Goal: Transaction & Acquisition: Purchase product/service

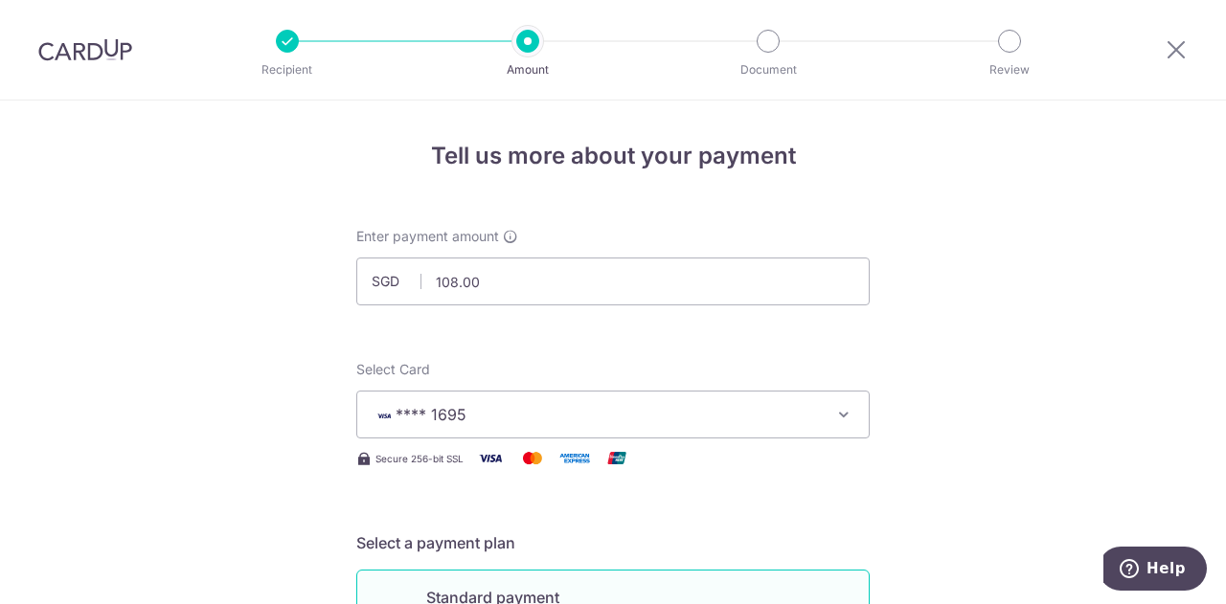
scroll to position [1160, 0]
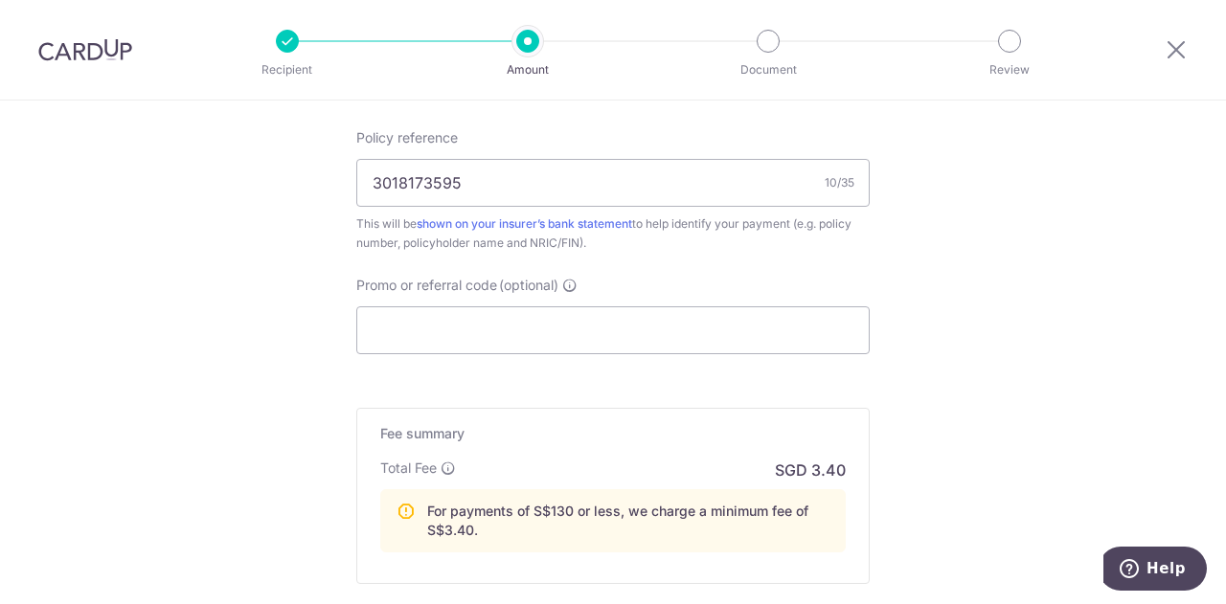
click at [103, 40] on img at bounding box center [85, 49] width 94 height 23
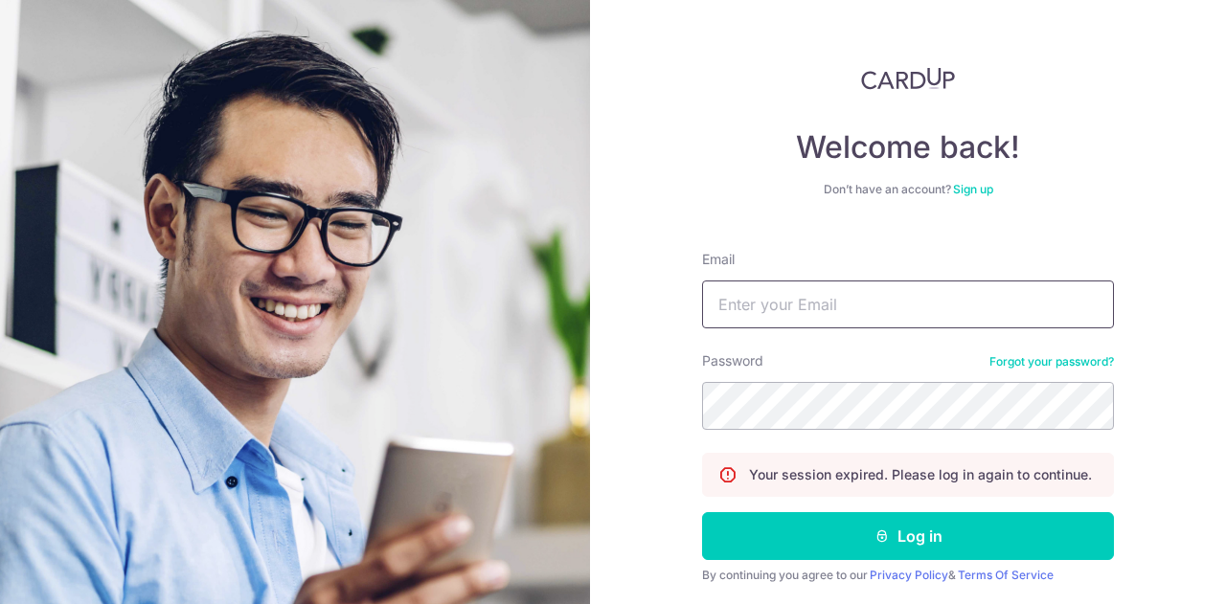
click at [805, 284] on input "Email" at bounding box center [908, 305] width 412 height 48
type input "[EMAIL_ADDRESS][DOMAIN_NAME]"
click at [702, 512] on button "Log in" at bounding box center [908, 536] width 412 height 48
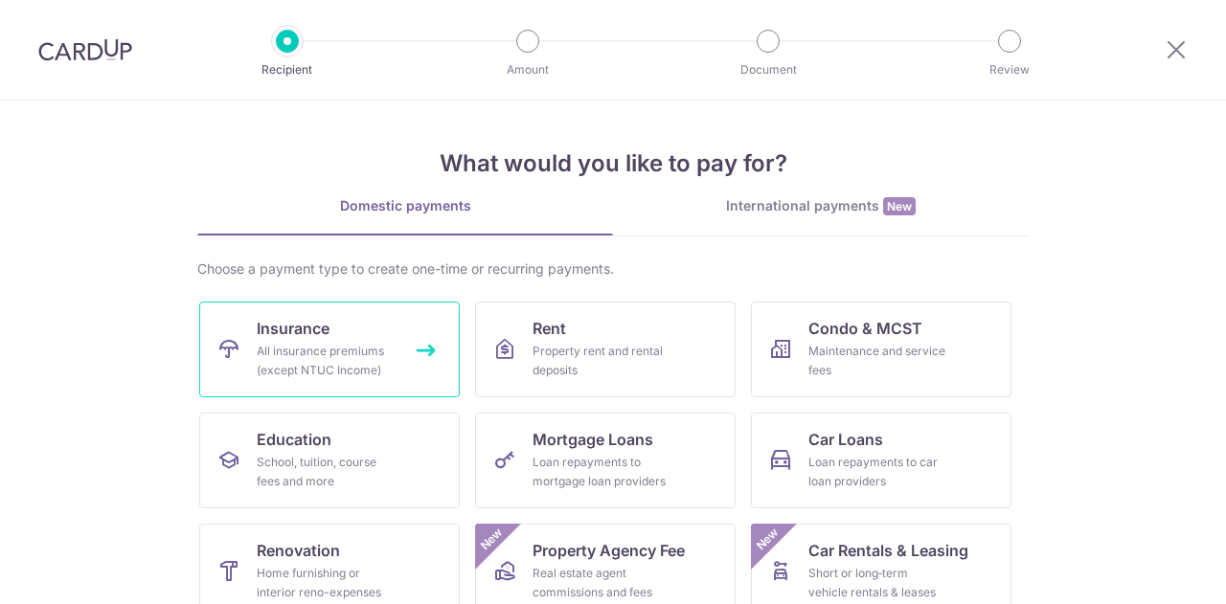
click at [324, 369] on div "All insurance premiums (except NTUC Income)" at bounding box center [326, 361] width 138 height 38
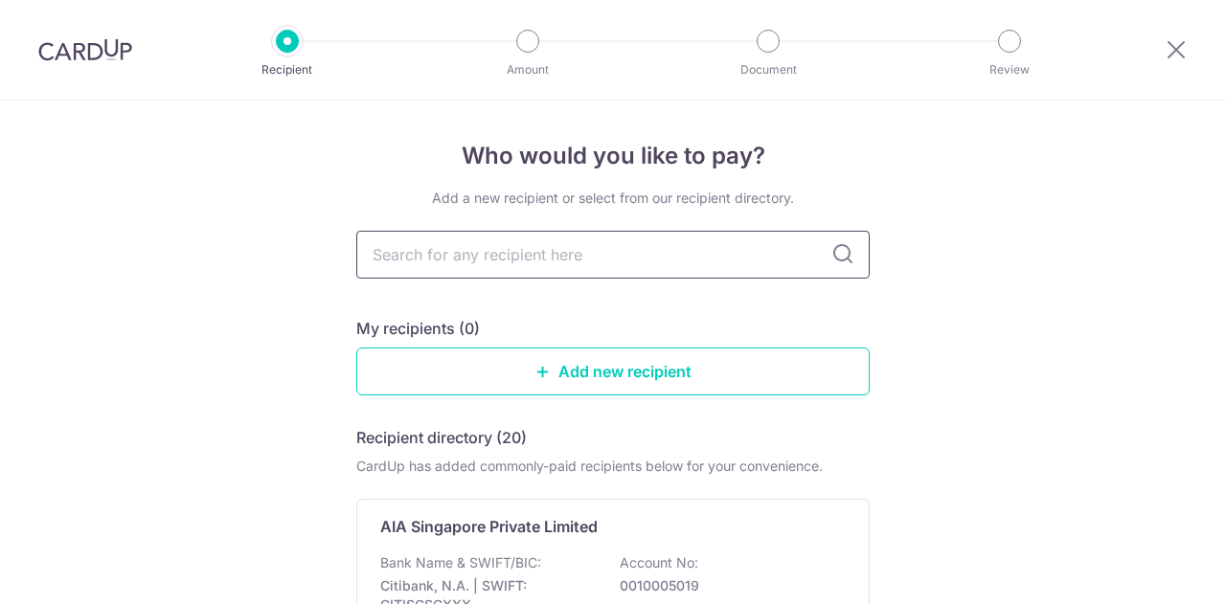
click at [459, 263] on input "text" at bounding box center [612, 255] width 513 height 48
type input "hsb"
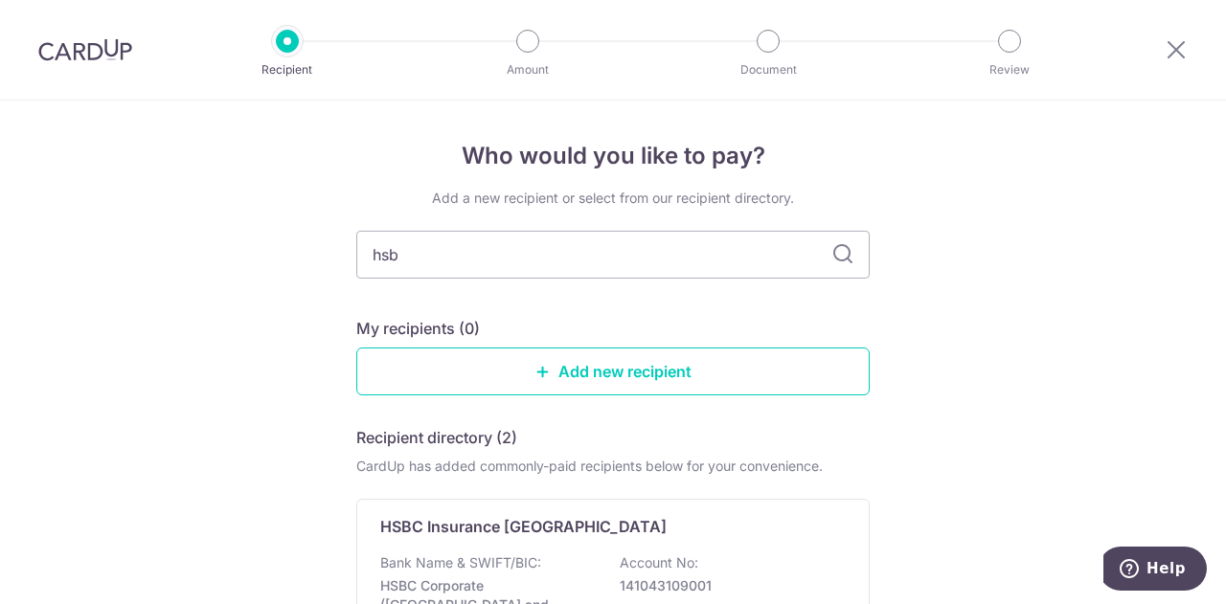
type input "hsbc"
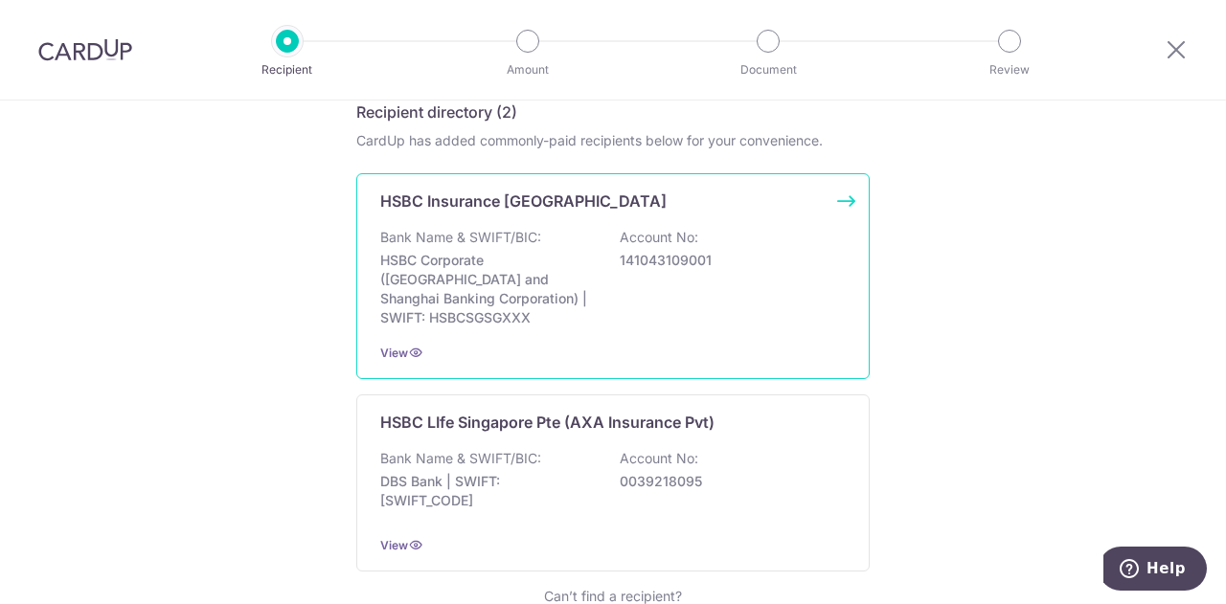
scroll to position [383, 0]
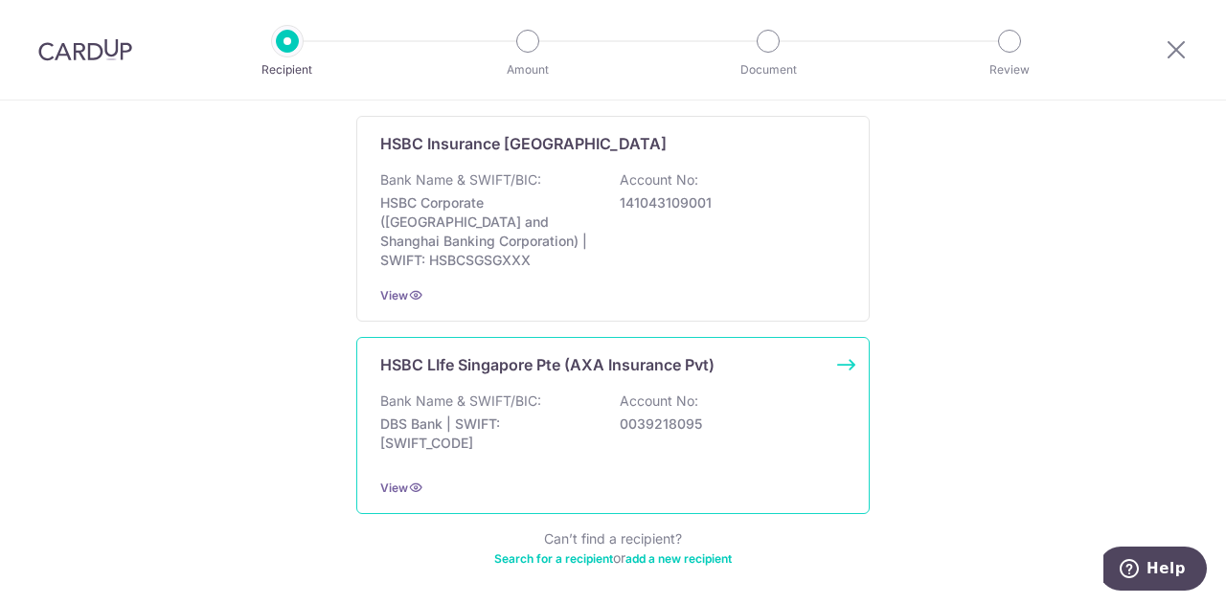
click at [594, 401] on div "Bank Name & SWIFT/BIC: DBS Bank | SWIFT: DBSSSGSGXXX Account No: 0039218095" at bounding box center [612, 427] width 465 height 71
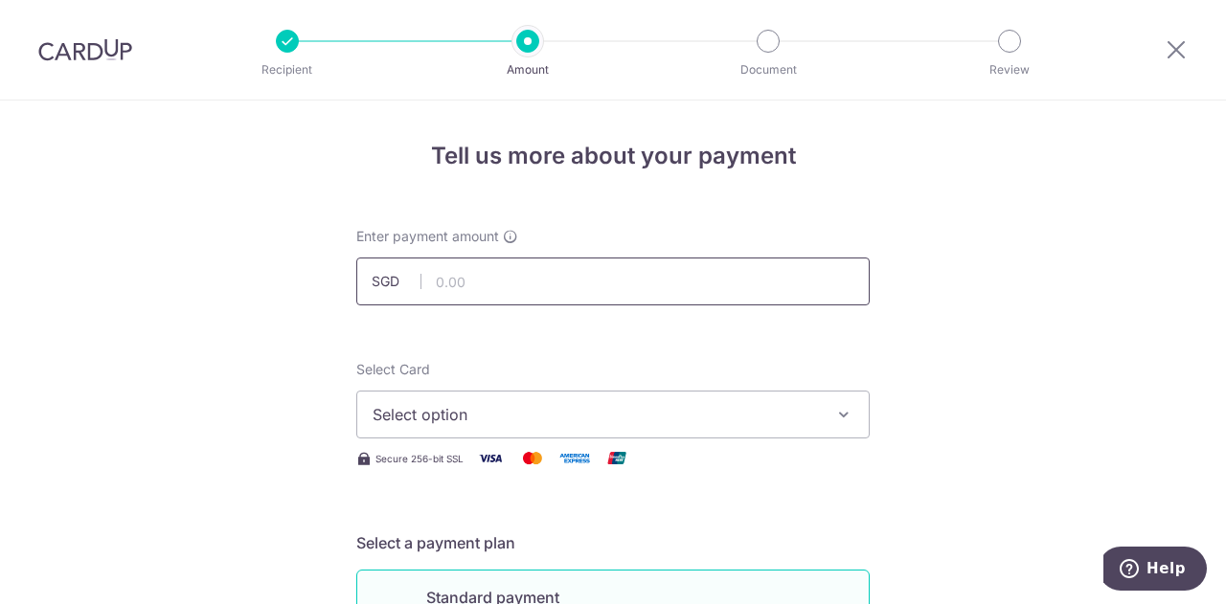
click at [529, 280] on input "text" at bounding box center [612, 282] width 513 height 48
type input "108.00"
click at [536, 420] on span "Select option" at bounding box center [595, 414] width 446 height 23
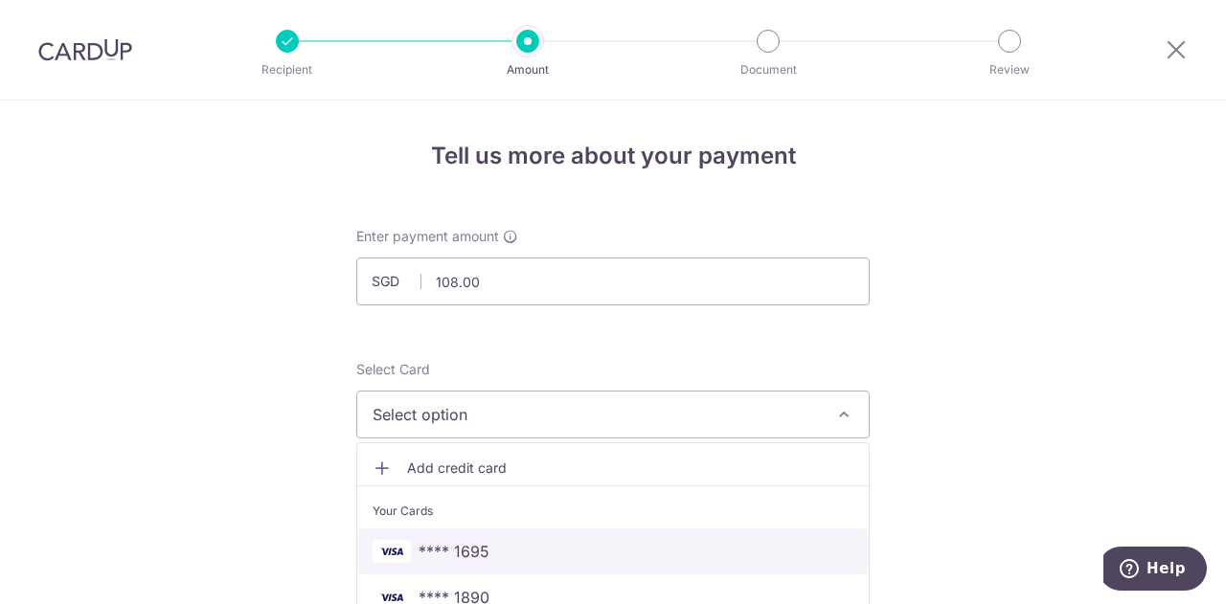
click at [506, 550] on span "**** 1695" at bounding box center [612, 551] width 481 height 23
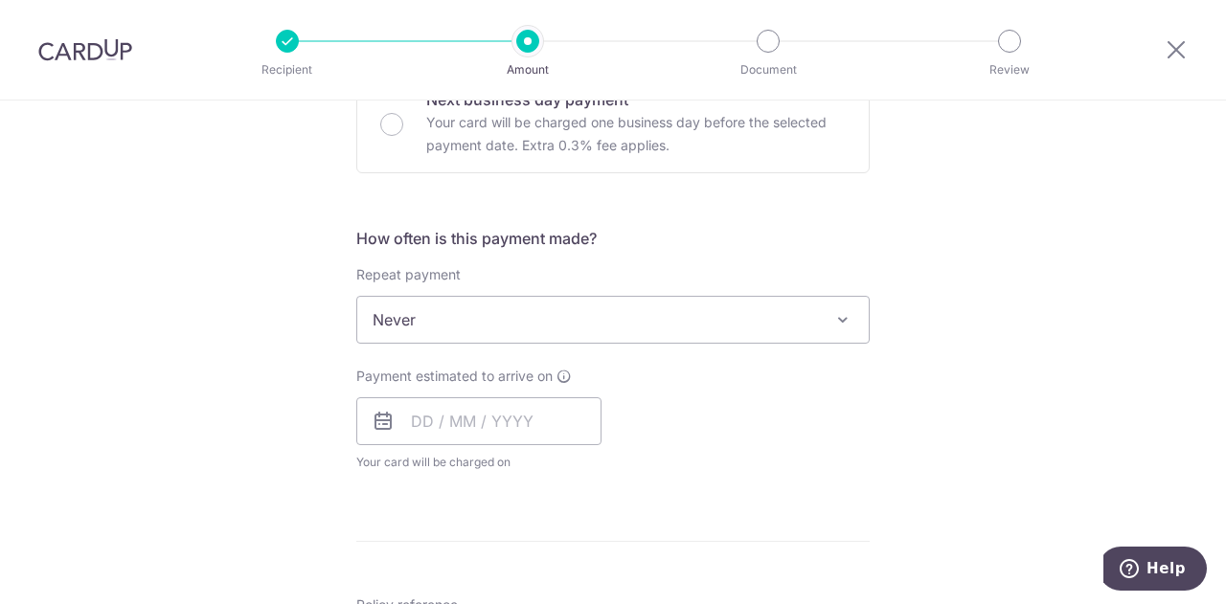
scroll to position [670, 0]
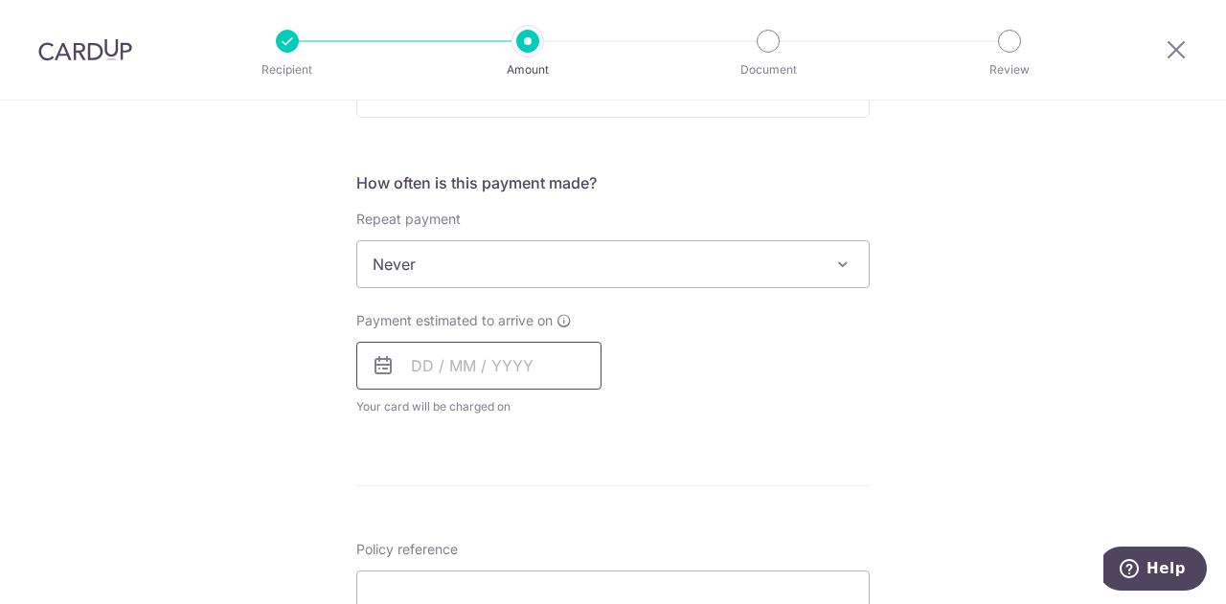
click at [440, 372] on input "text" at bounding box center [478, 366] width 245 height 48
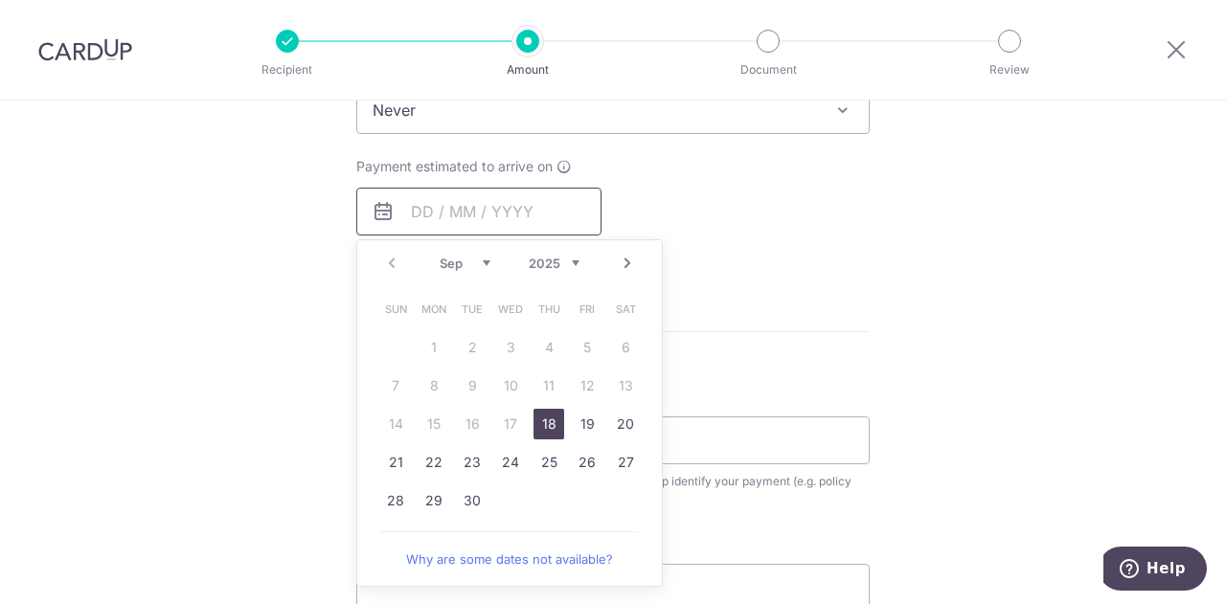
scroll to position [862, 0]
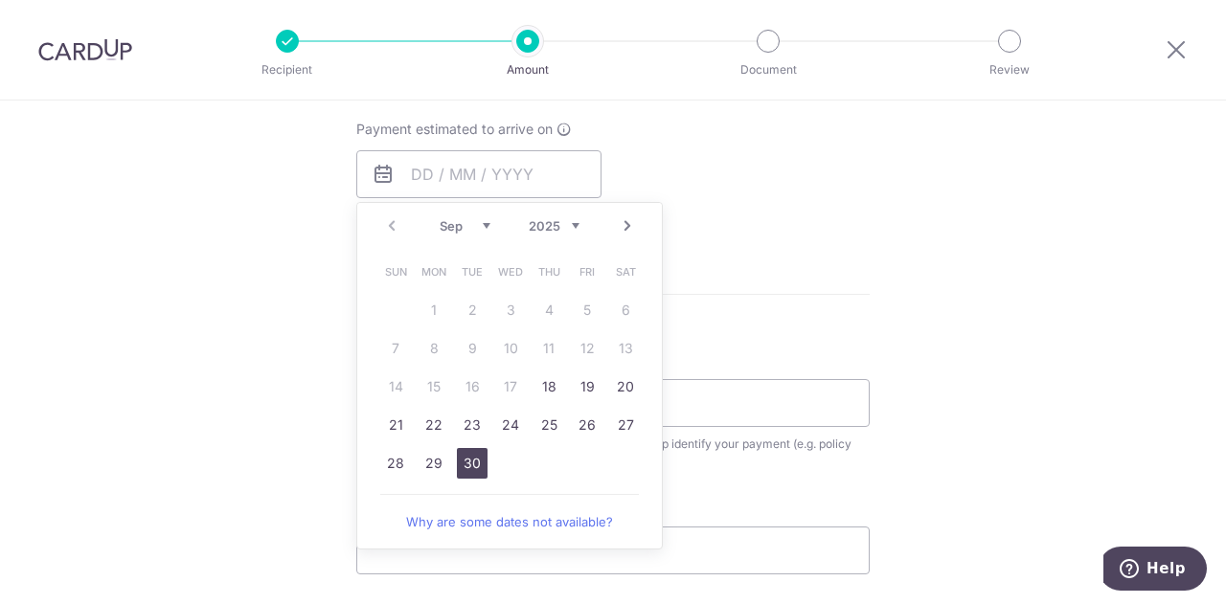
click at [467, 459] on link "30" at bounding box center [472, 463] width 31 height 31
type input "[DATE]"
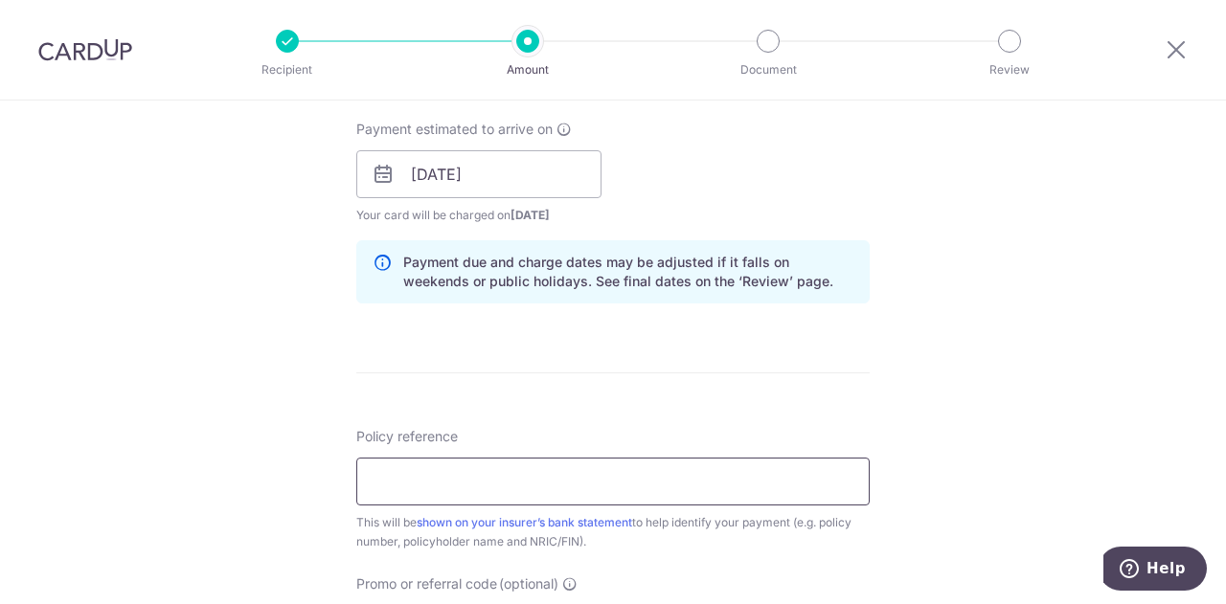
click at [481, 469] on input "Policy reference" at bounding box center [612, 482] width 513 height 48
paste input "301-8173595"
click at [403, 476] on input "301-8173595" at bounding box center [612, 482] width 513 height 48
click at [629, 481] on input "3018173595" at bounding box center [612, 482] width 513 height 48
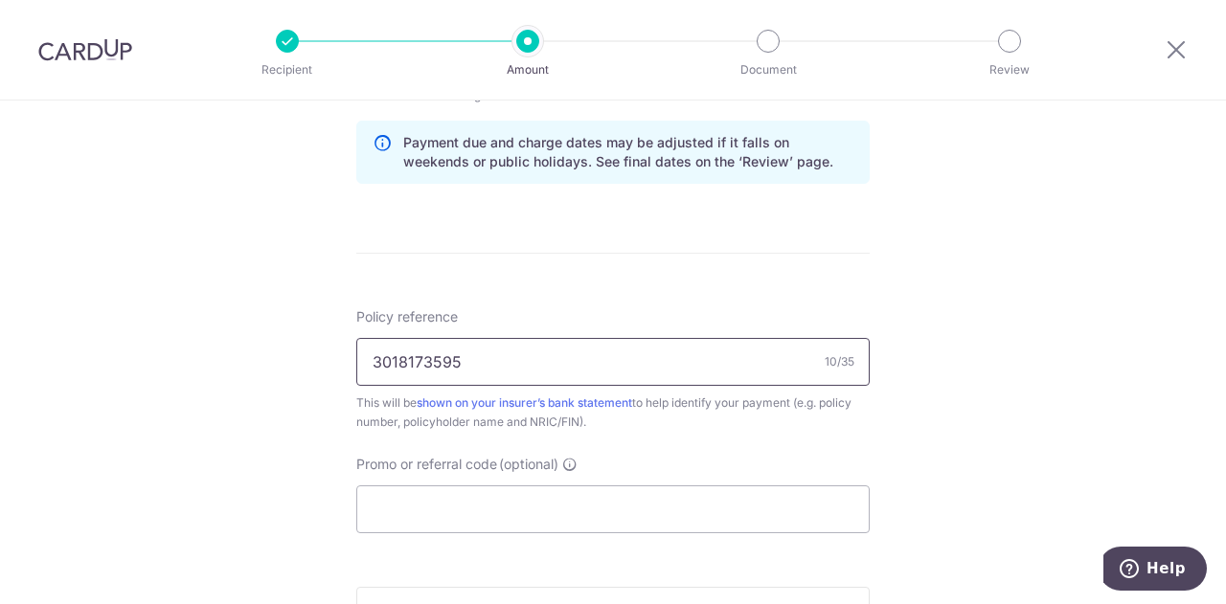
scroll to position [1149, 0]
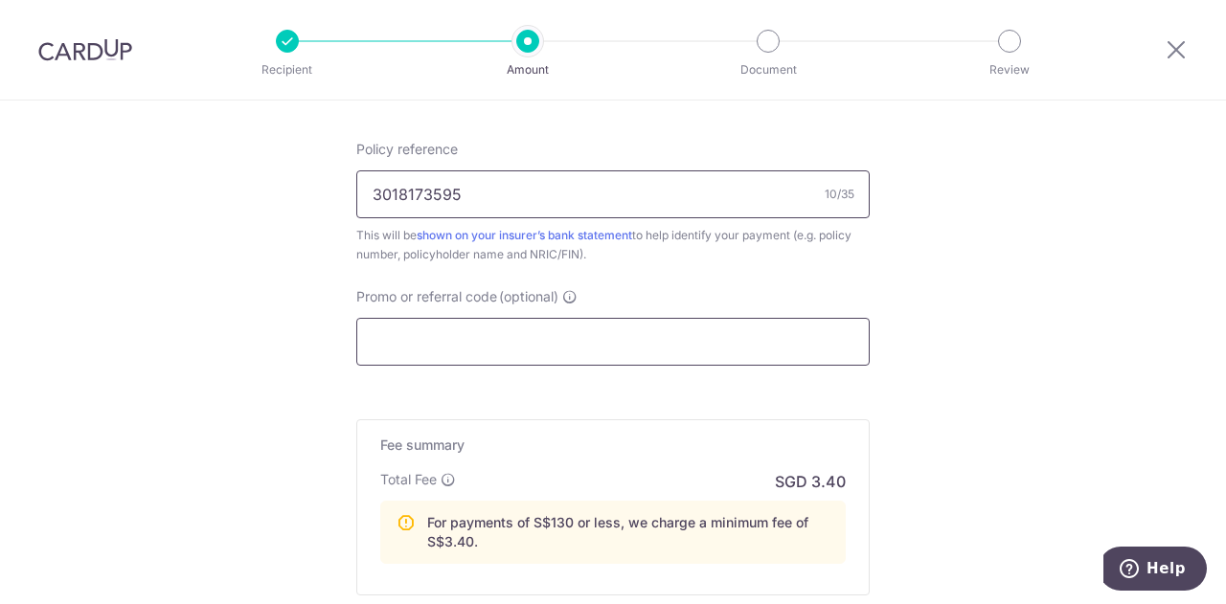
type input "3018173595"
click at [733, 350] on input "Promo or referral code (optional)" at bounding box center [612, 342] width 513 height 48
paste input "OFF225"
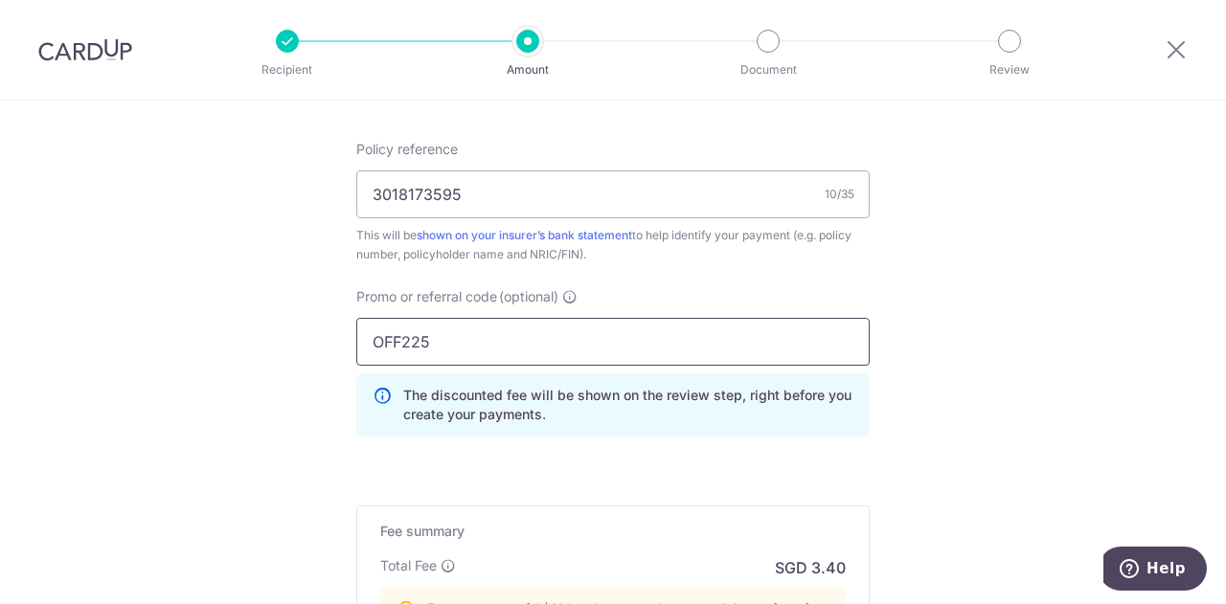
type input "OFF225"
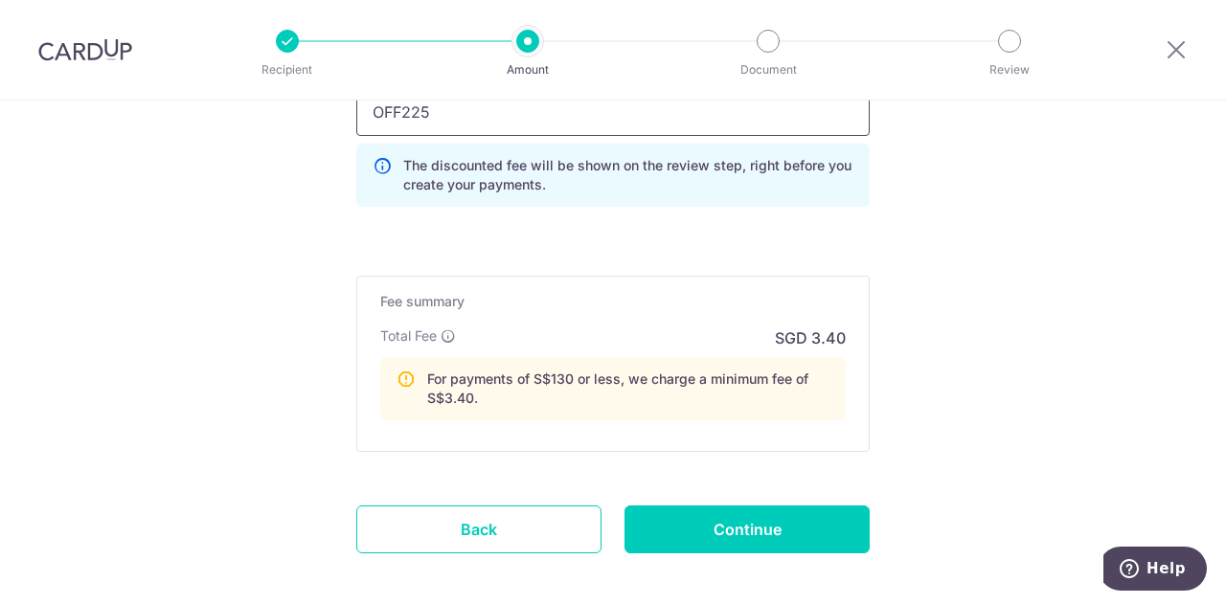
scroll to position [1436, 0]
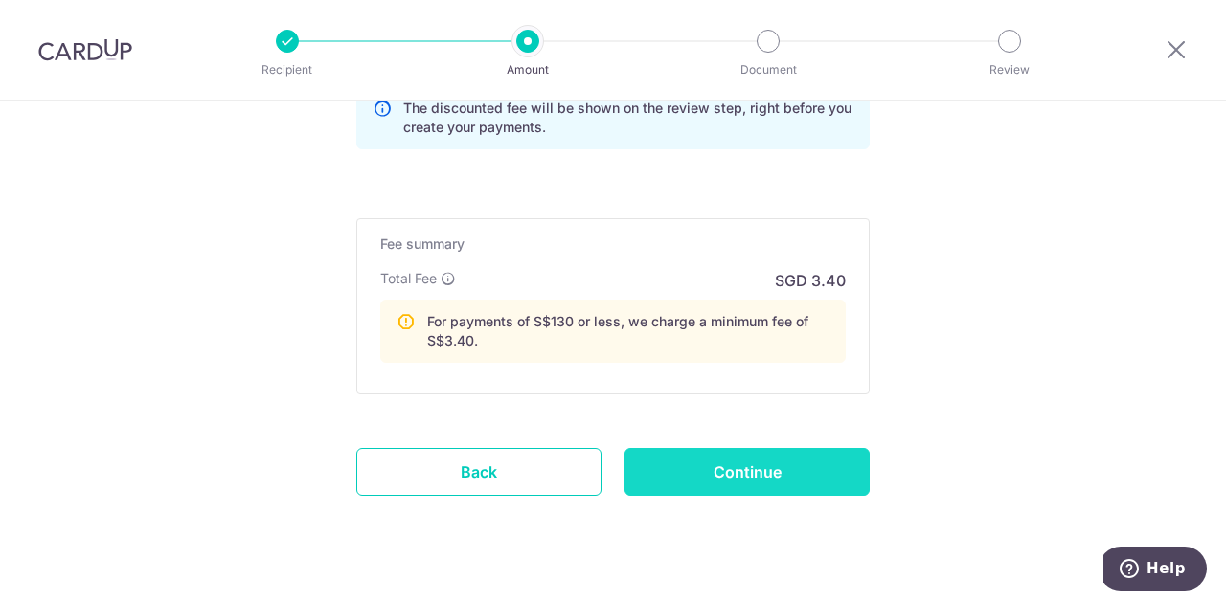
click at [701, 466] on input "Continue" at bounding box center [746, 472] width 245 height 48
type input "Create Schedule"
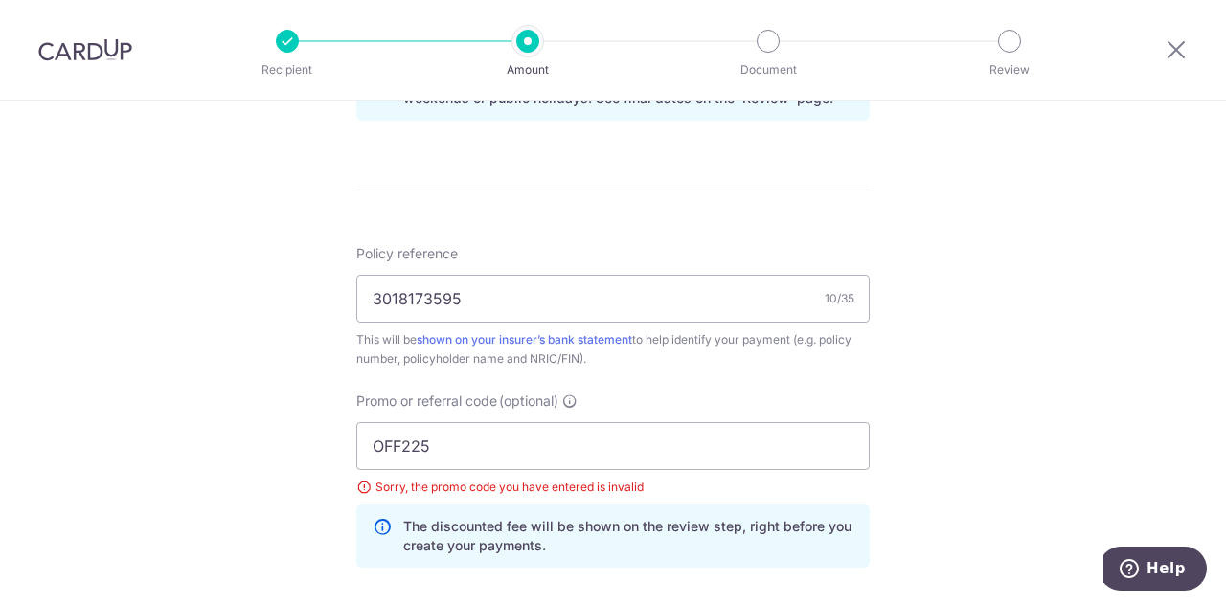
scroll to position [1036, 0]
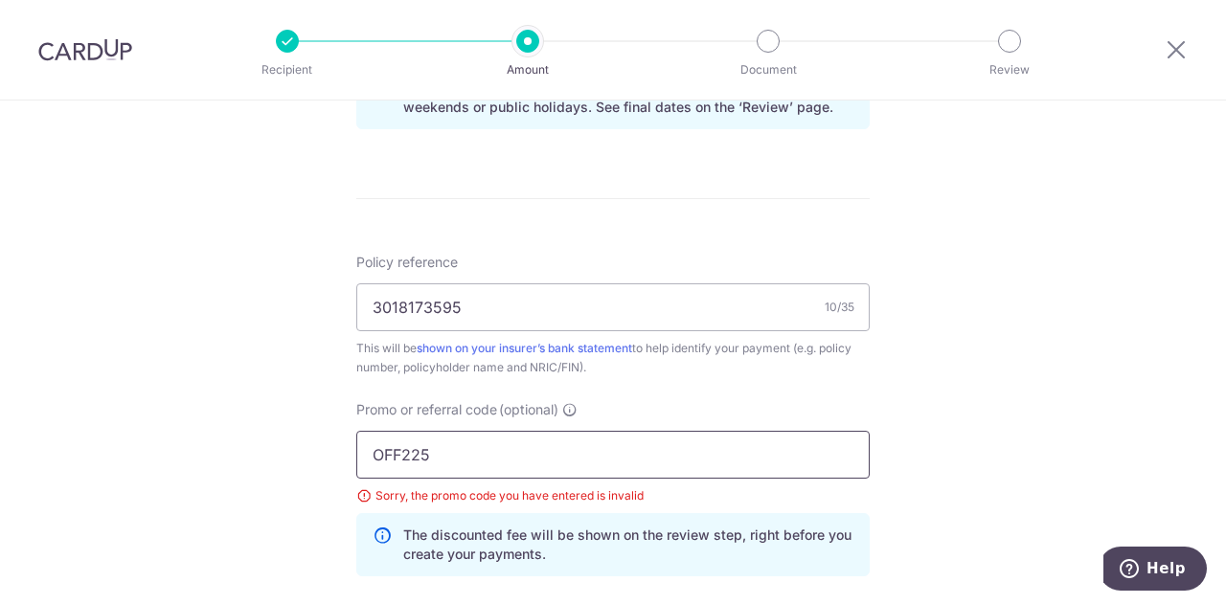
click at [471, 466] on input "OFF225" at bounding box center [612, 455] width 513 height 48
click at [369, 452] on input "OFF225" at bounding box center [612, 455] width 513 height 48
type input "OFF225"
click at [1002, 252] on div "Tell us more about your payment Enter payment amount SGD 108.00 108.00 Select C…" at bounding box center [613, 66] width 1226 height 2002
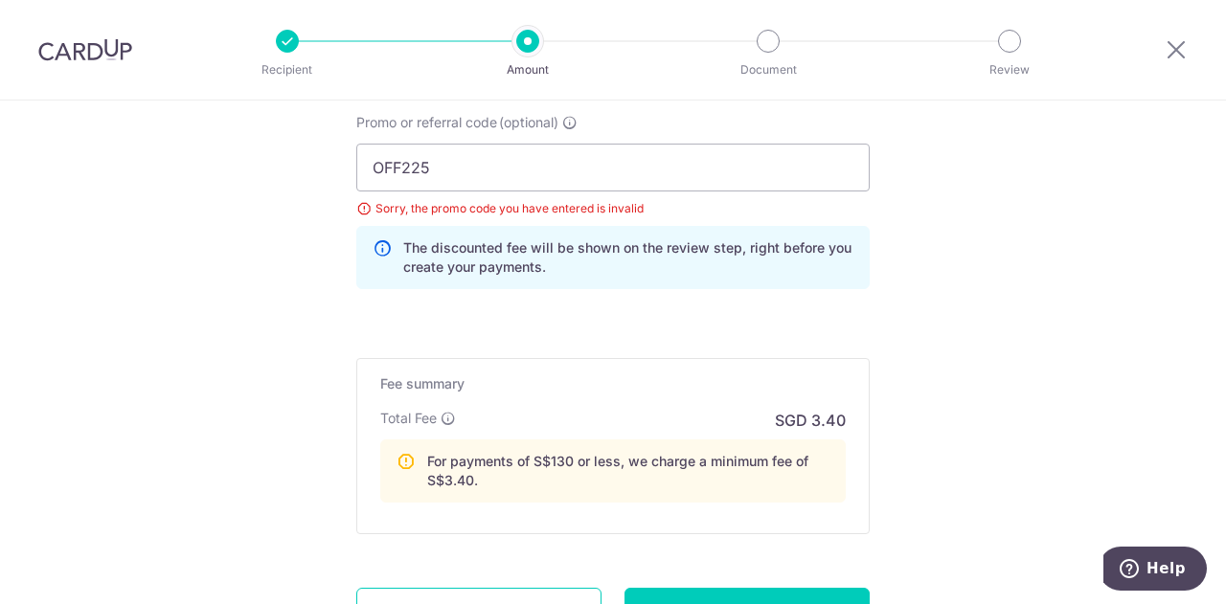
scroll to position [1492, 0]
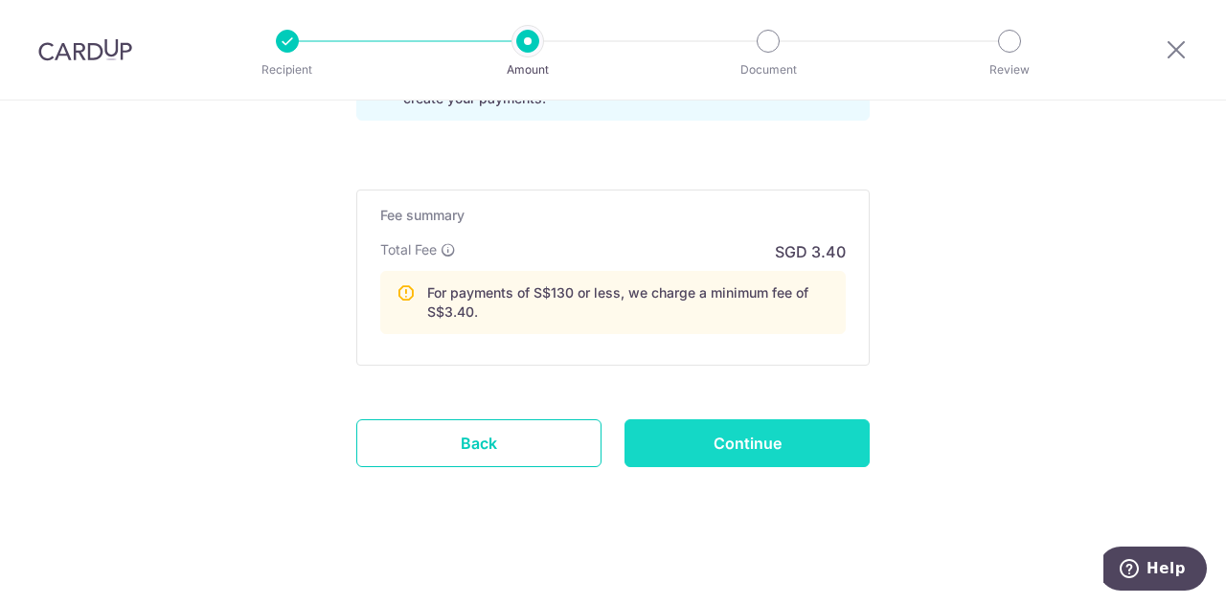
click at [737, 422] on input "Continue" at bounding box center [746, 443] width 245 height 48
type input "Update Schedule"
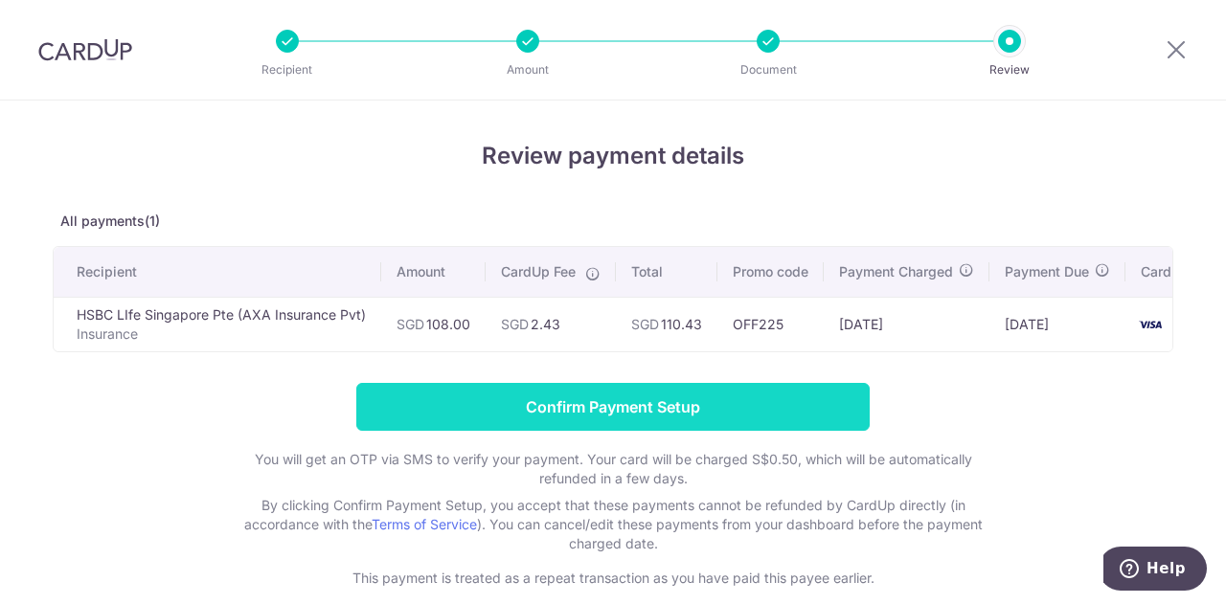
click at [815, 414] on input "Confirm Payment Setup" at bounding box center [612, 407] width 513 height 48
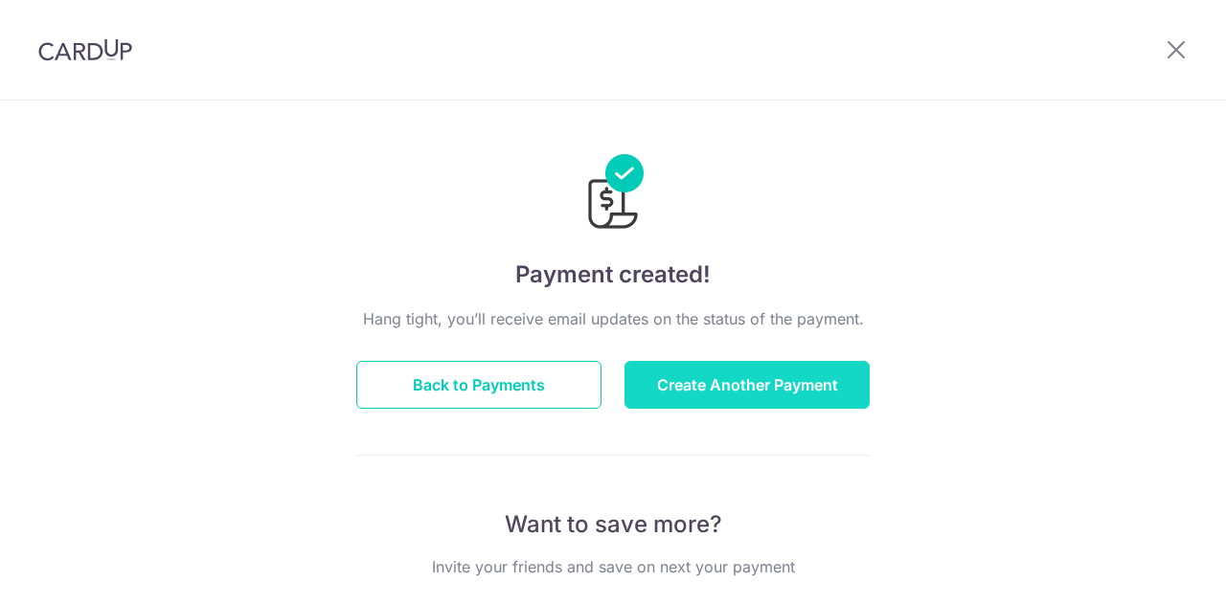
click at [781, 392] on button "Create Another Payment" at bounding box center [746, 385] width 245 height 48
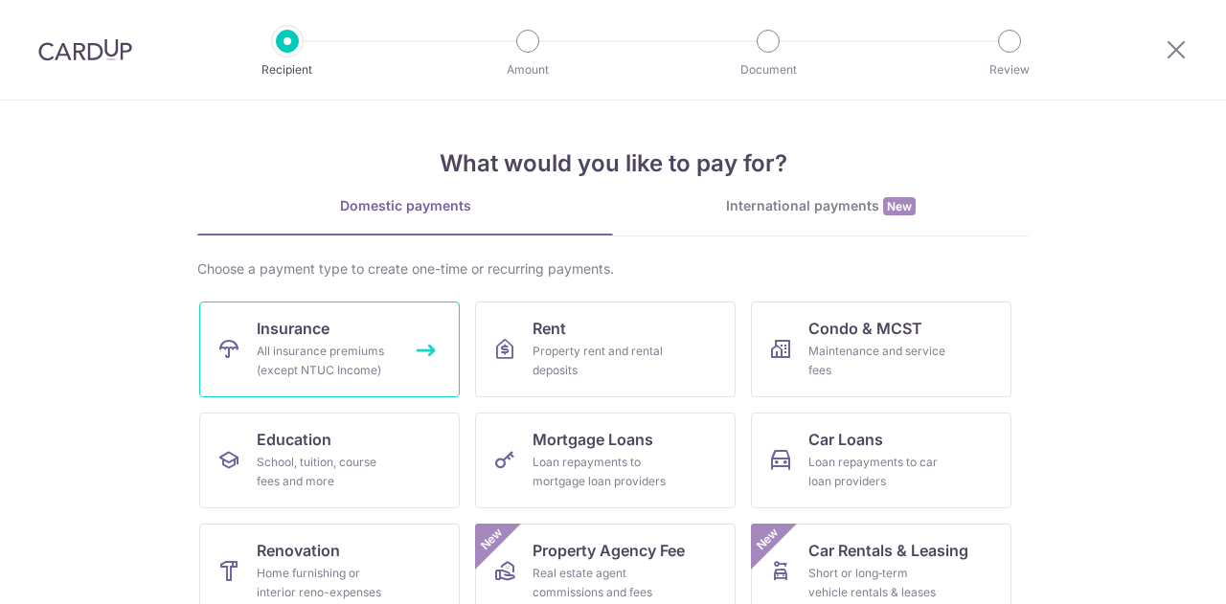
click at [285, 371] on div "All insurance premiums (except NTUC Income)" at bounding box center [326, 361] width 138 height 38
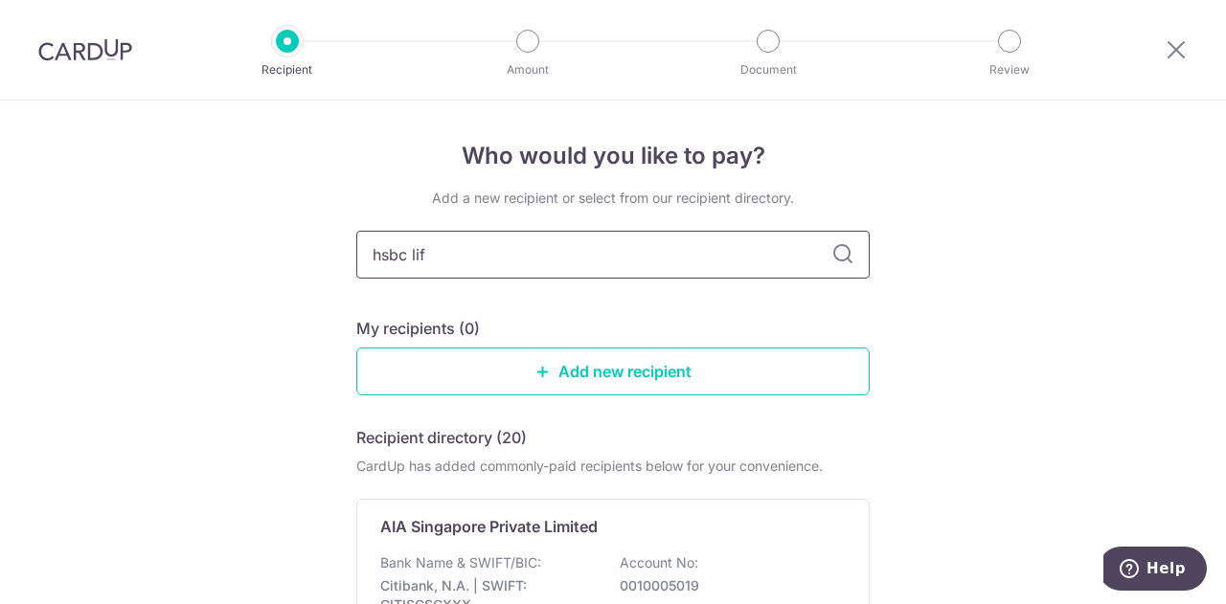
type input "hsbc life"
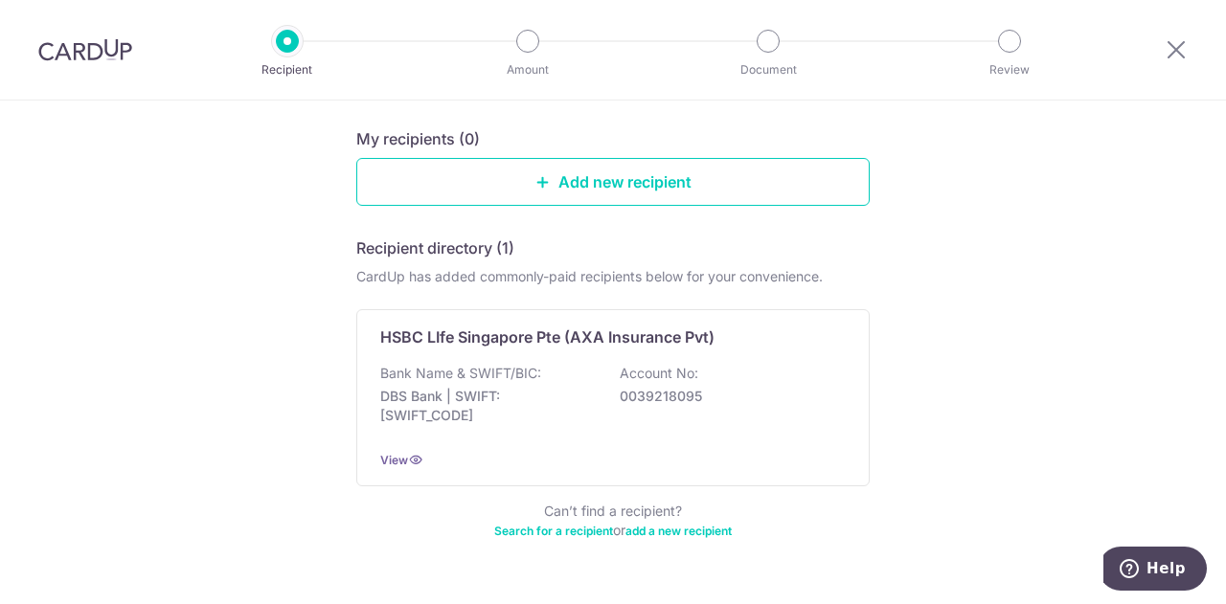
scroll to position [191, 0]
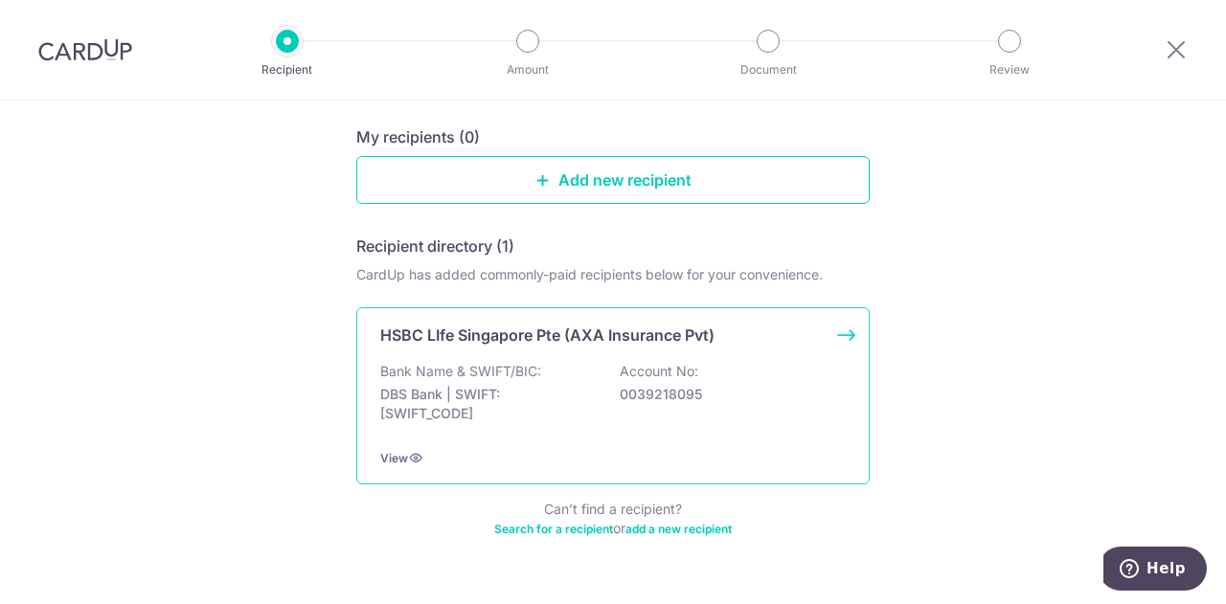
click at [484, 381] on div "Bank Name & SWIFT/BIC: DBS Bank | SWIFT: DBSSSGSGXXX Account No: 0039218095" at bounding box center [612, 397] width 465 height 71
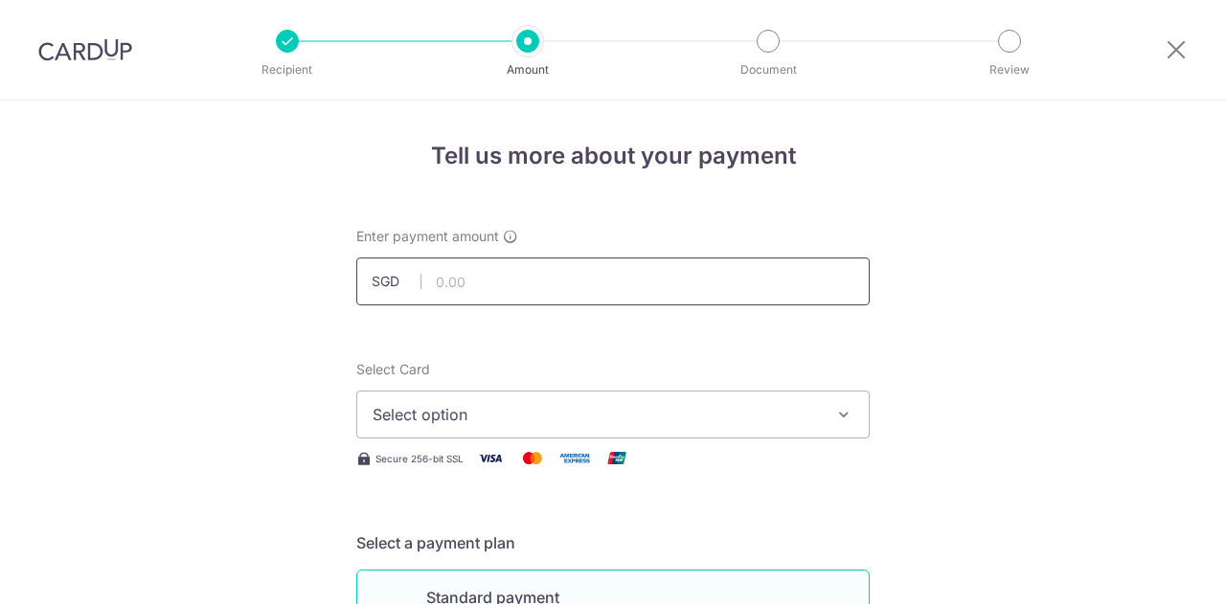
click at [510, 269] on input "text" at bounding box center [612, 282] width 513 height 48
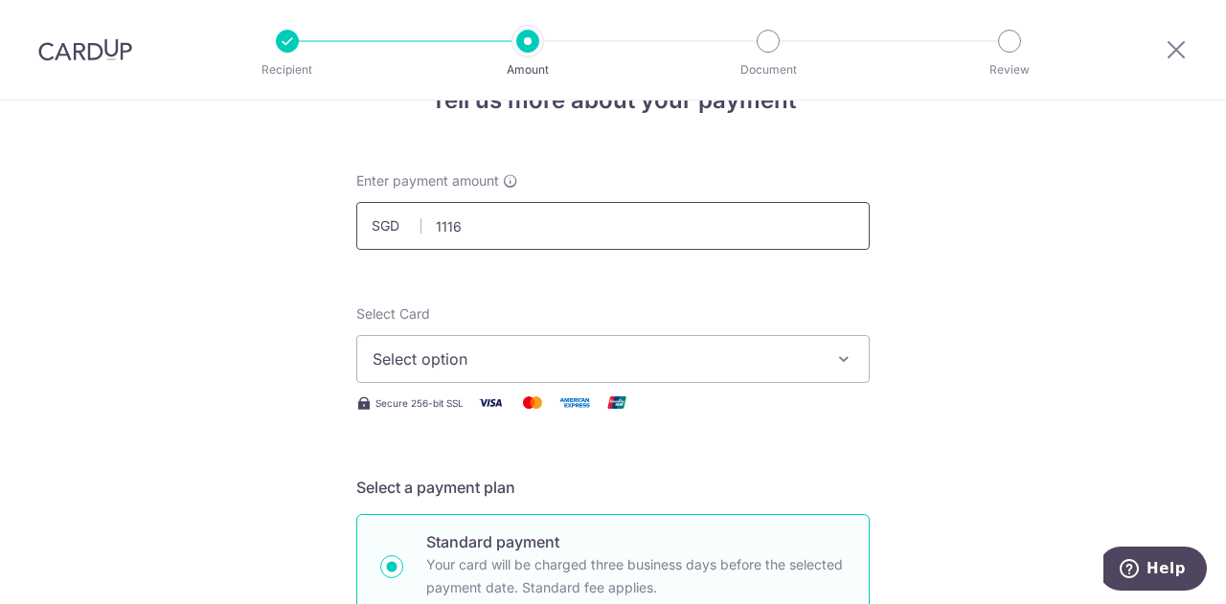
scroll to position [96, 0]
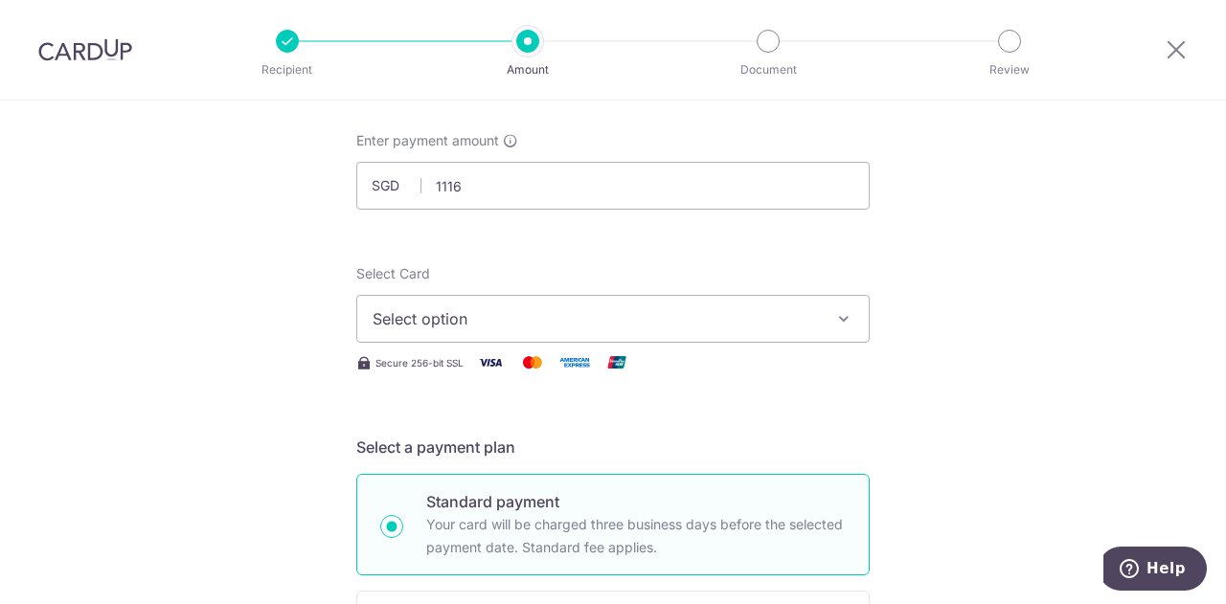
type input "1,116.00"
click at [511, 318] on span "Select option" at bounding box center [595, 318] width 446 height 23
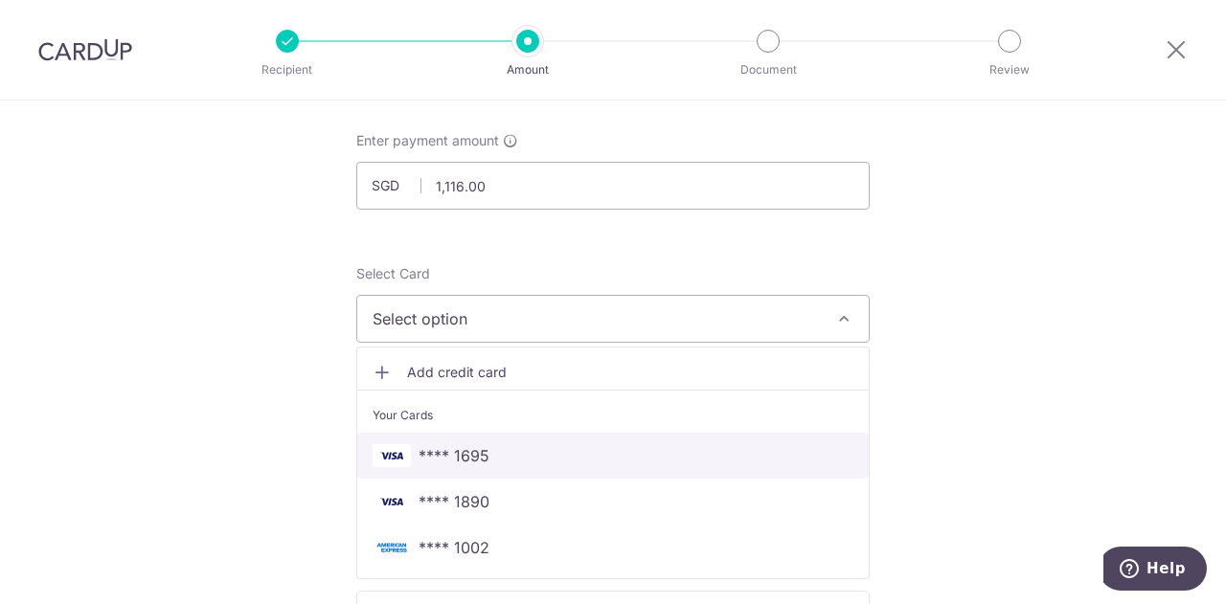
click at [479, 461] on span "**** 1695" at bounding box center [453, 455] width 71 height 23
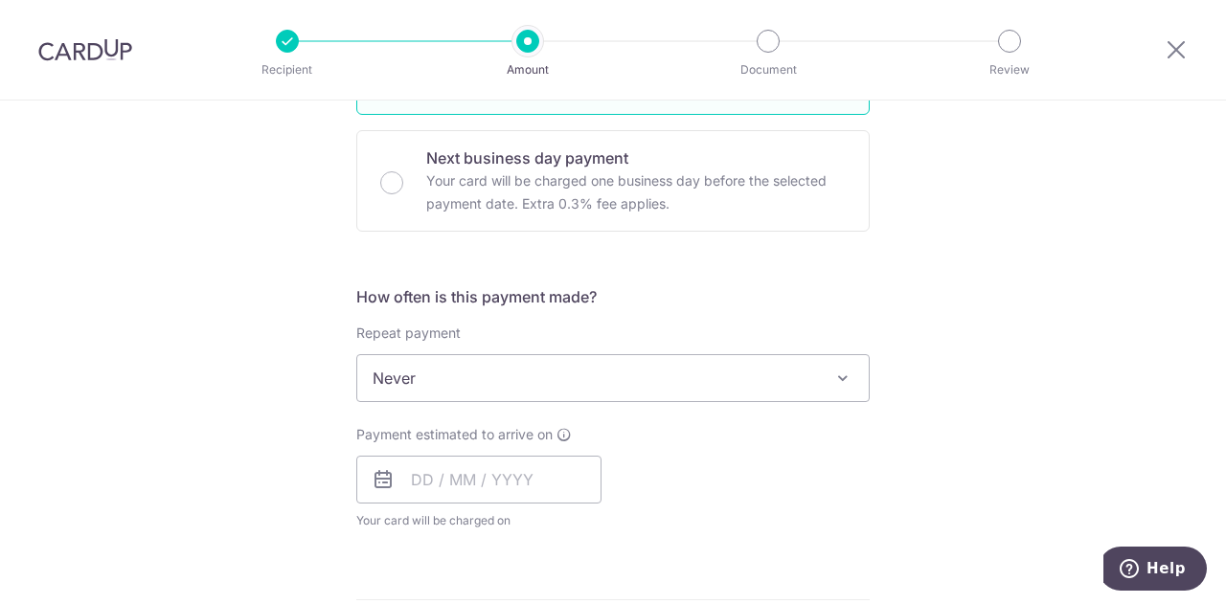
scroll to position [670, 0]
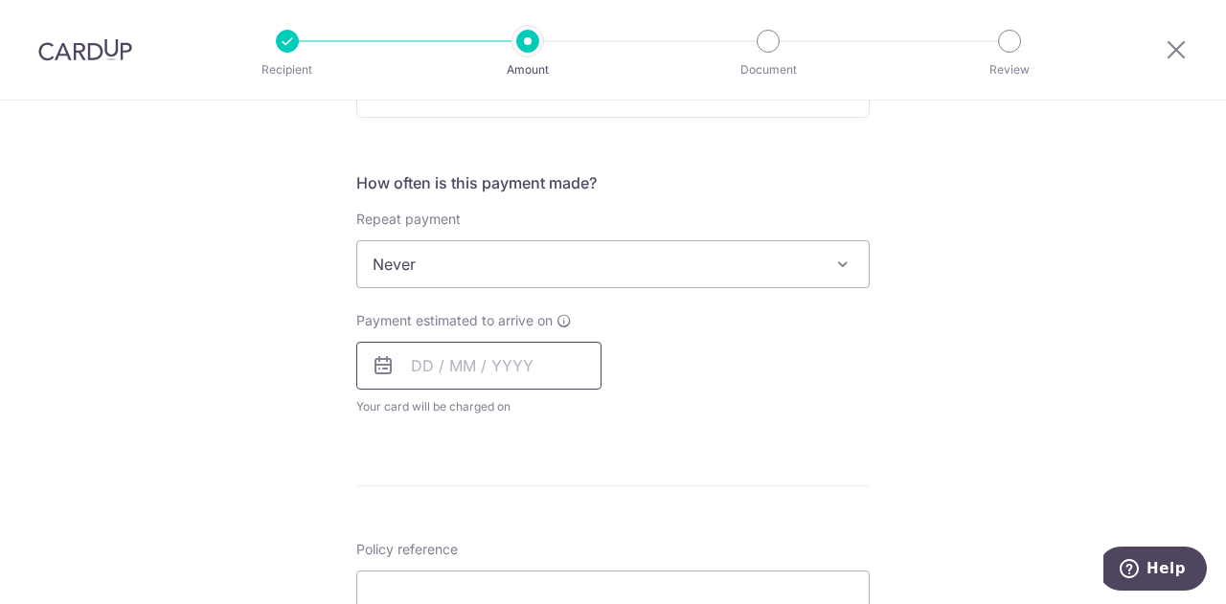
click at [517, 360] on input "text" at bounding box center [478, 366] width 245 height 48
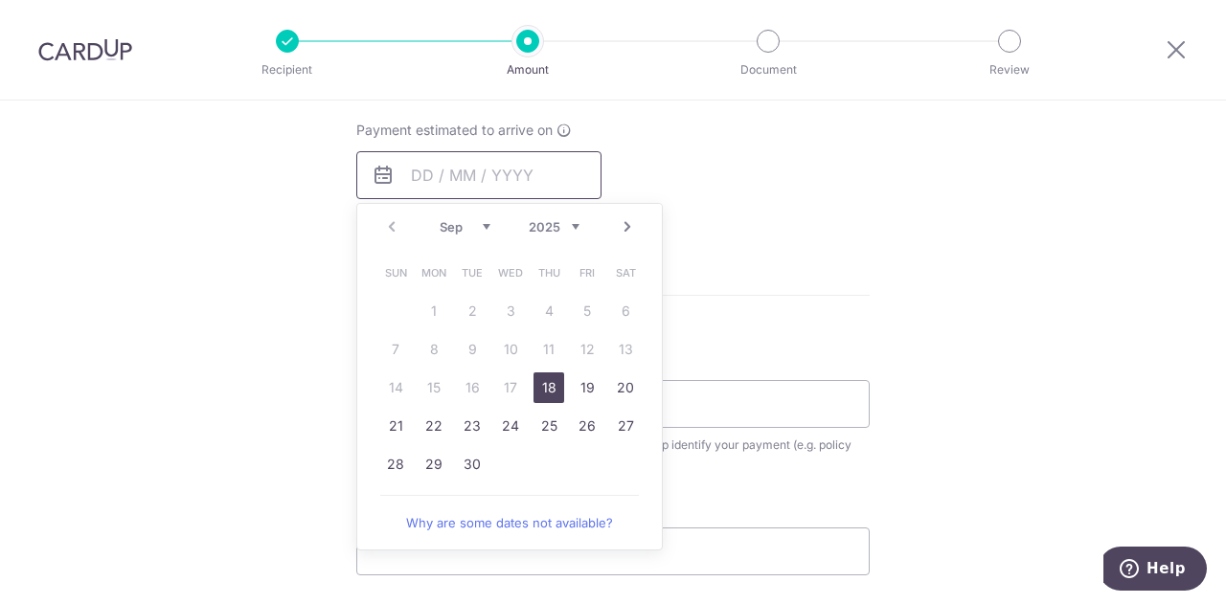
scroll to position [862, 0]
click at [624, 229] on link "Next" at bounding box center [627, 225] width 23 height 23
click at [425, 348] on link "6" at bounding box center [433, 348] width 31 height 31
type input "06/10/2025"
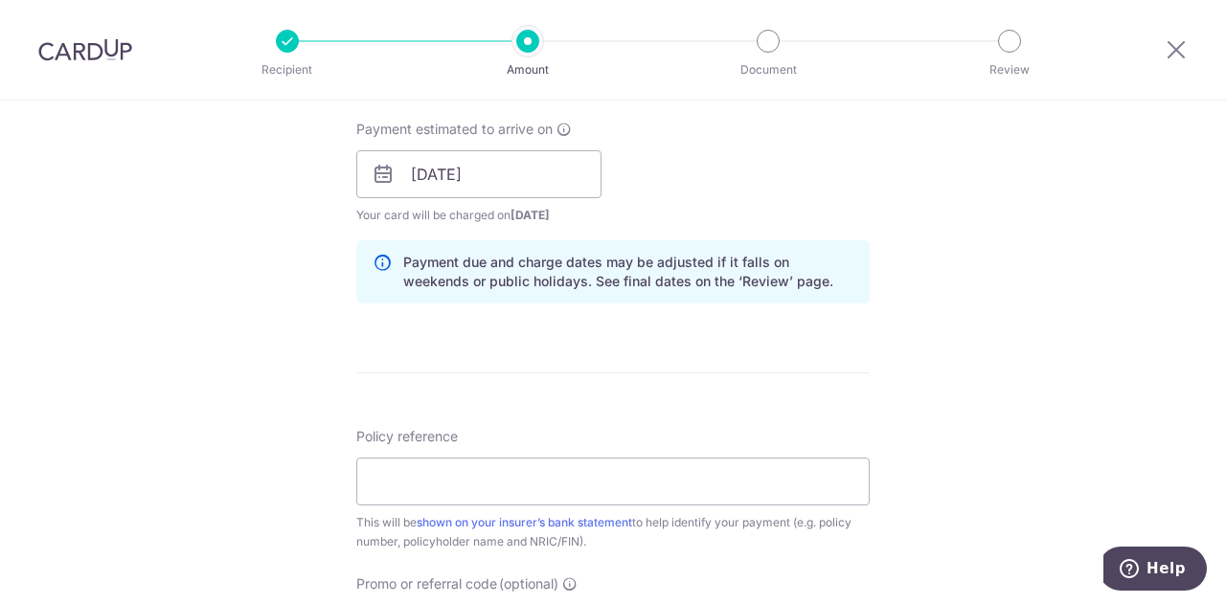
scroll to position [1053, 0]
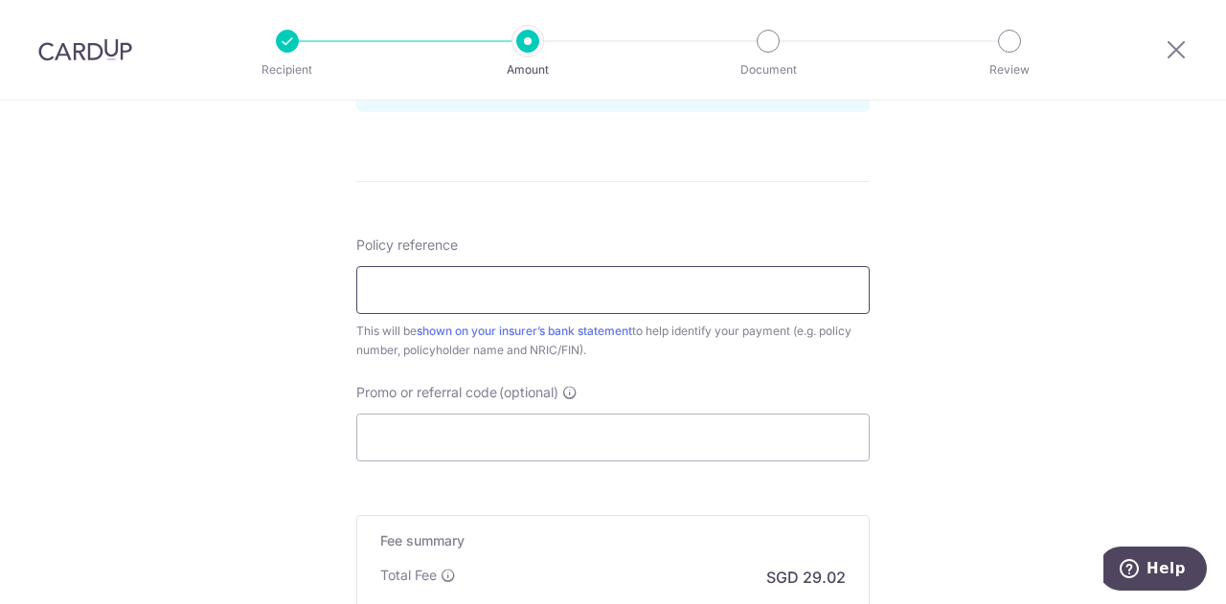
click at [498, 298] on input "Policy reference" at bounding box center [612, 290] width 513 height 48
paste input "301-8173603"
type input "301-8173603"
click at [454, 435] on input "Promo or referral code (optional)" at bounding box center [612, 438] width 513 height 48
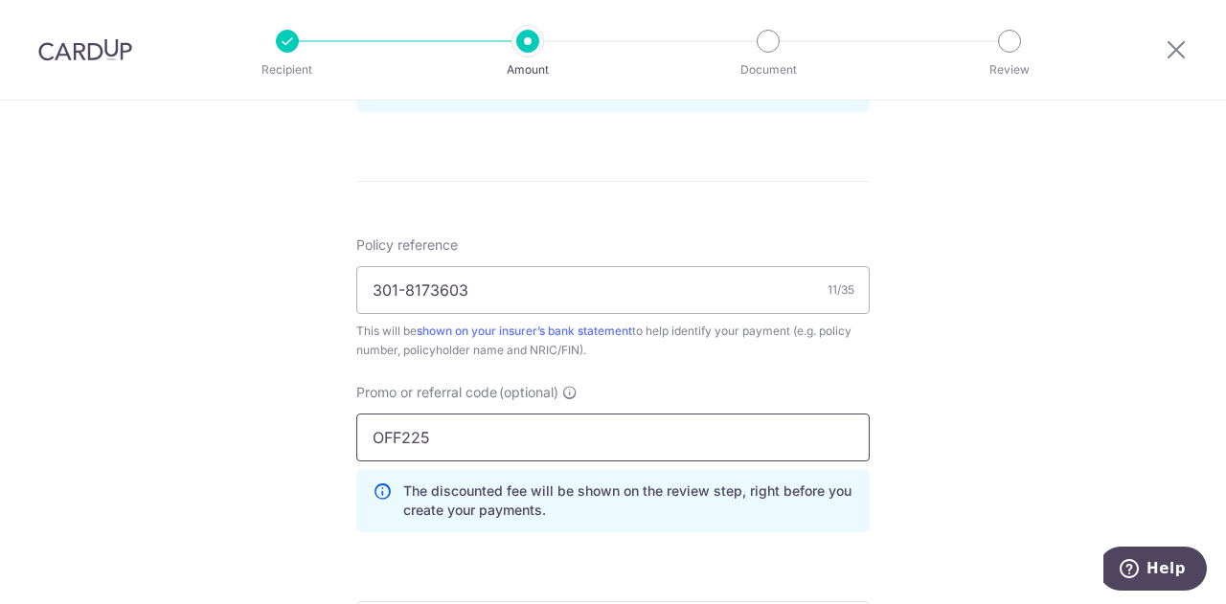
type input "OFF225"
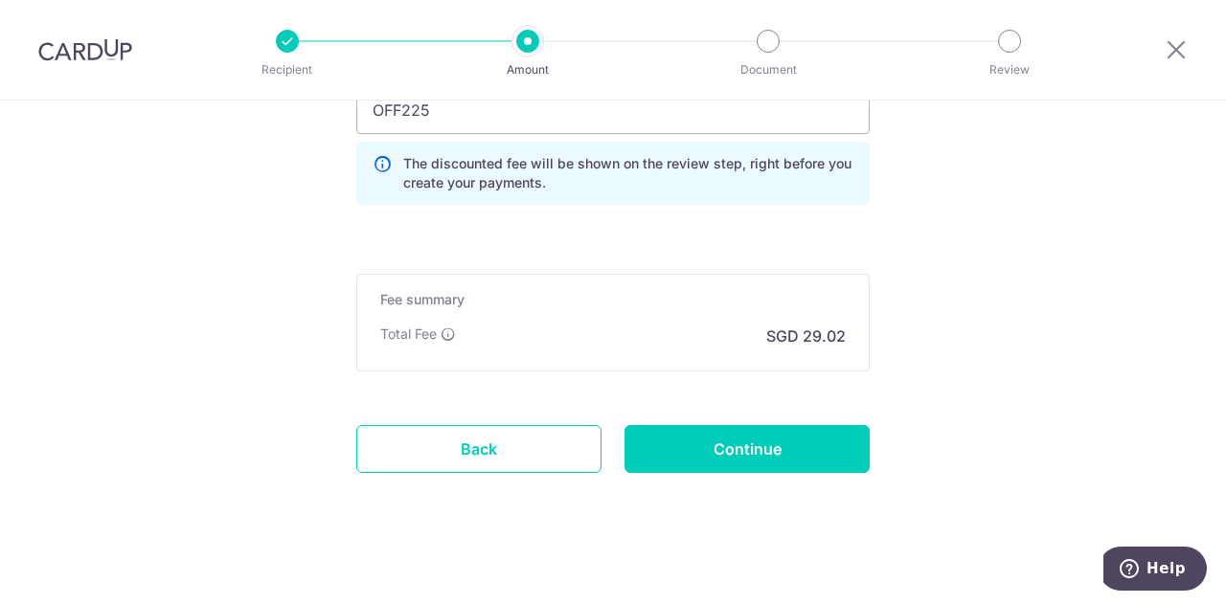
scroll to position [1387, 0]
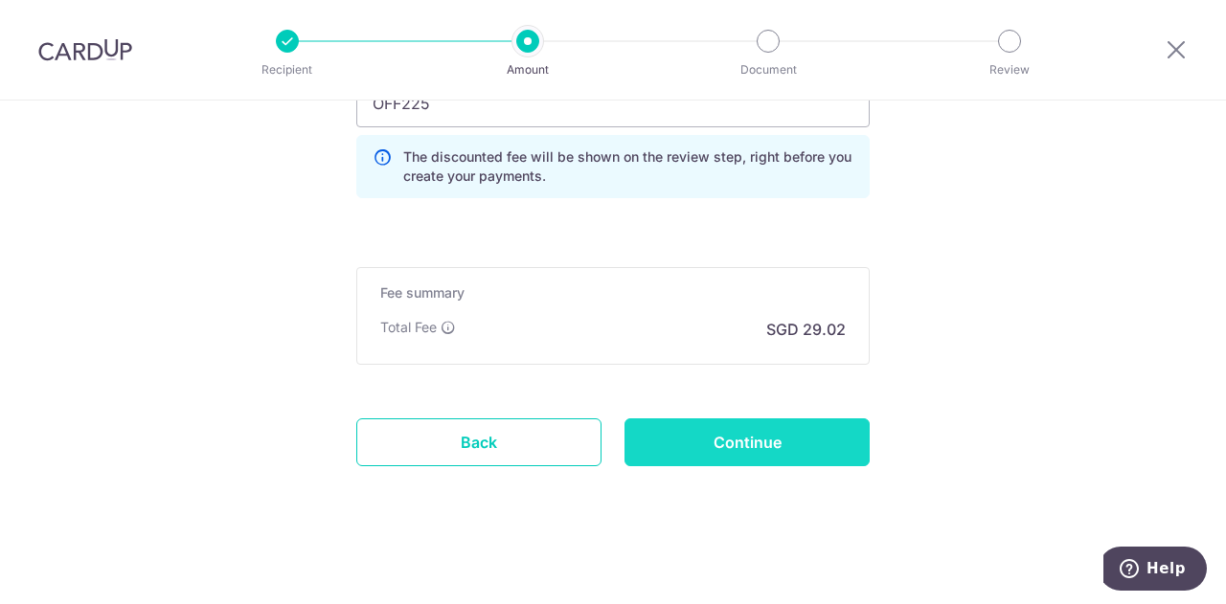
click at [697, 431] on input "Continue" at bounding box center [746, 442] width 245 height 48
type input "Create Schedule"
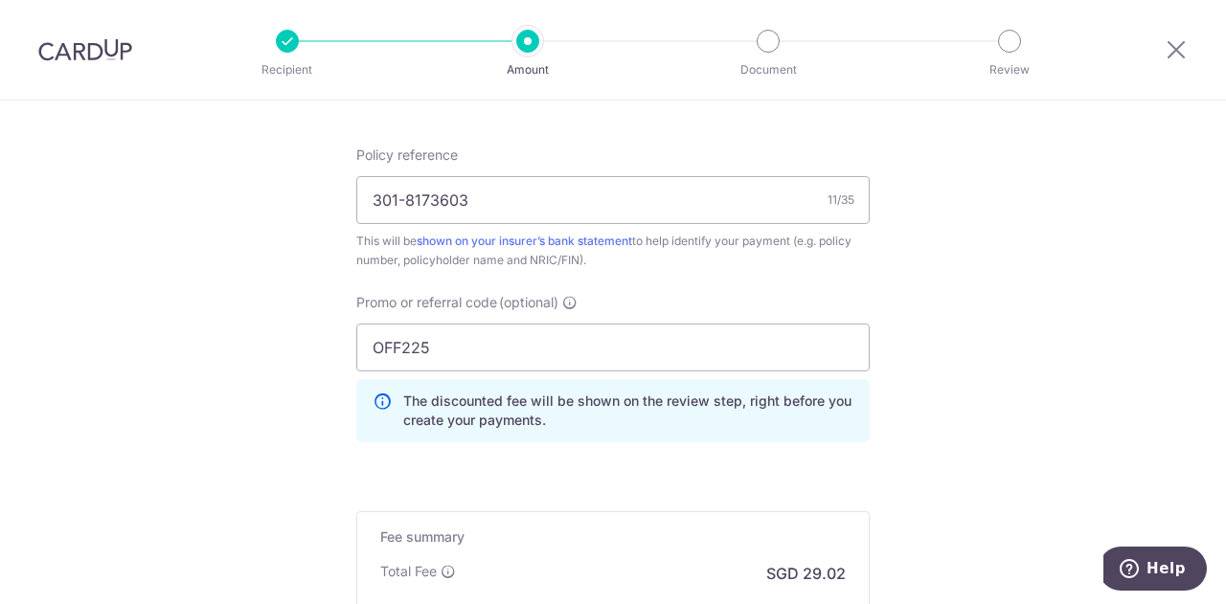
scroll to position [1100, 0]
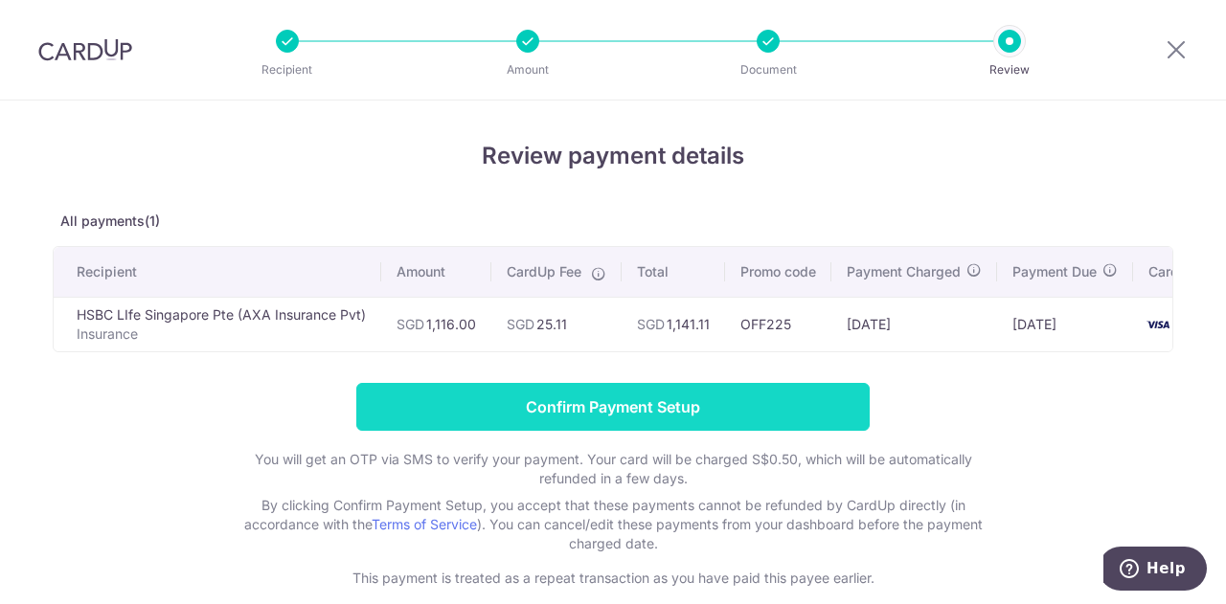
click at [462, 416] on input "Confirm Payment Setup" at bounding box center [612, 407] width 513 height 48
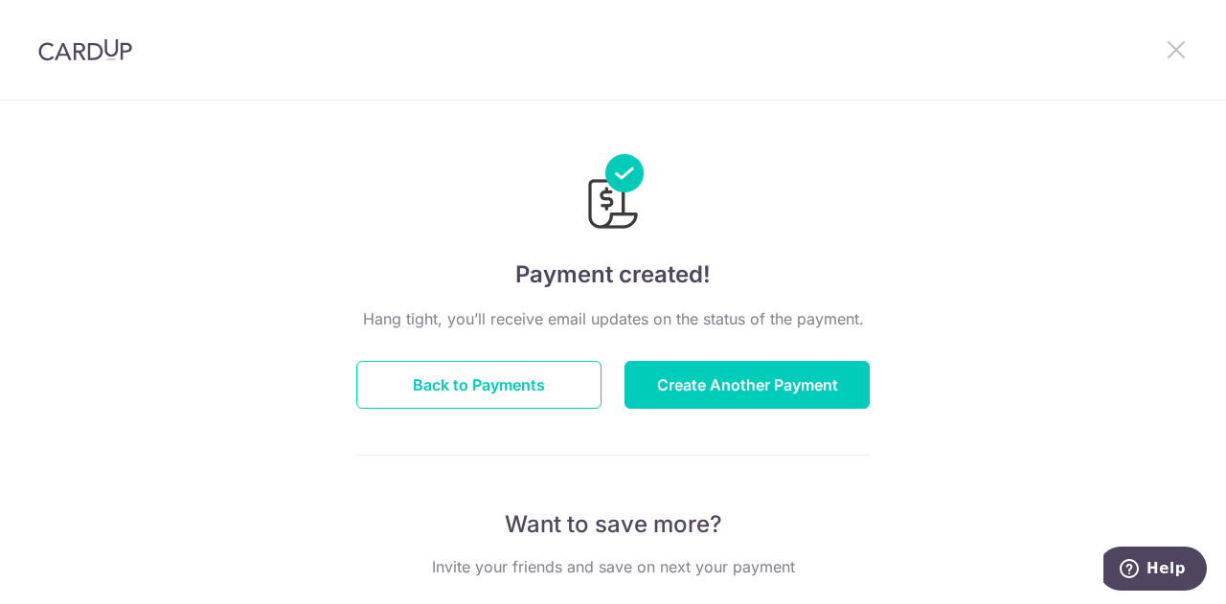
click at [1164, 43] on icon at bounding box center [1175, 49] width 23 height 24
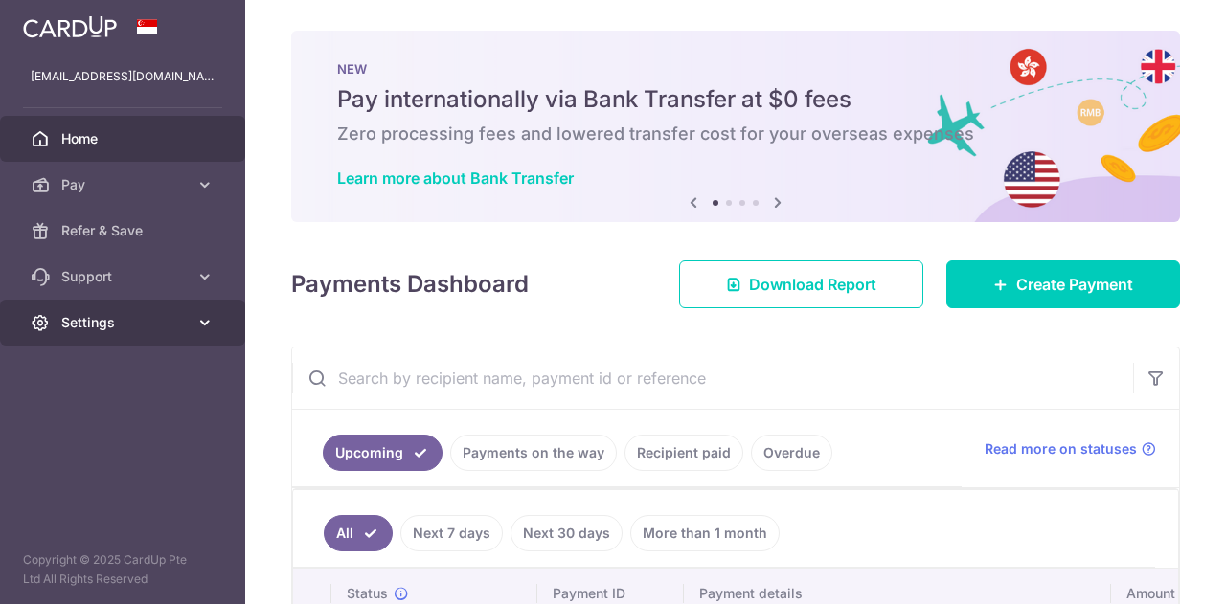
click at [167, 321] on span "Settings" at bounding box center [124, 322] width 126 height 19
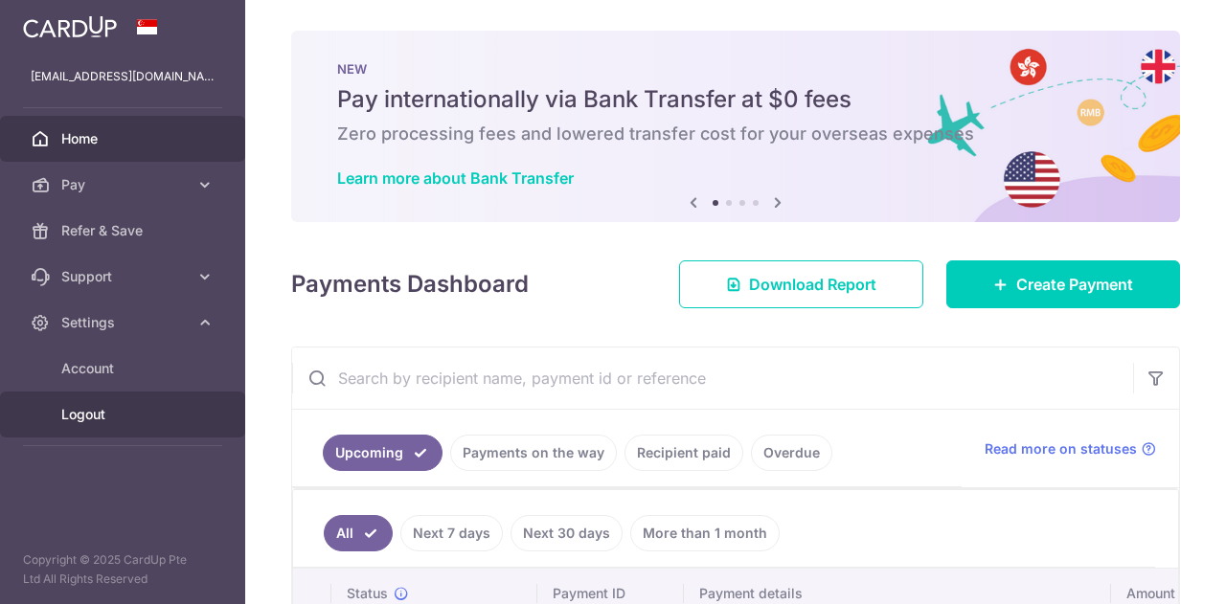
click at [105, 412] on span "Logout" at bounding box center [124, 414] width 126 height 19
